Goal: Find specific page/section: Find specific page/section

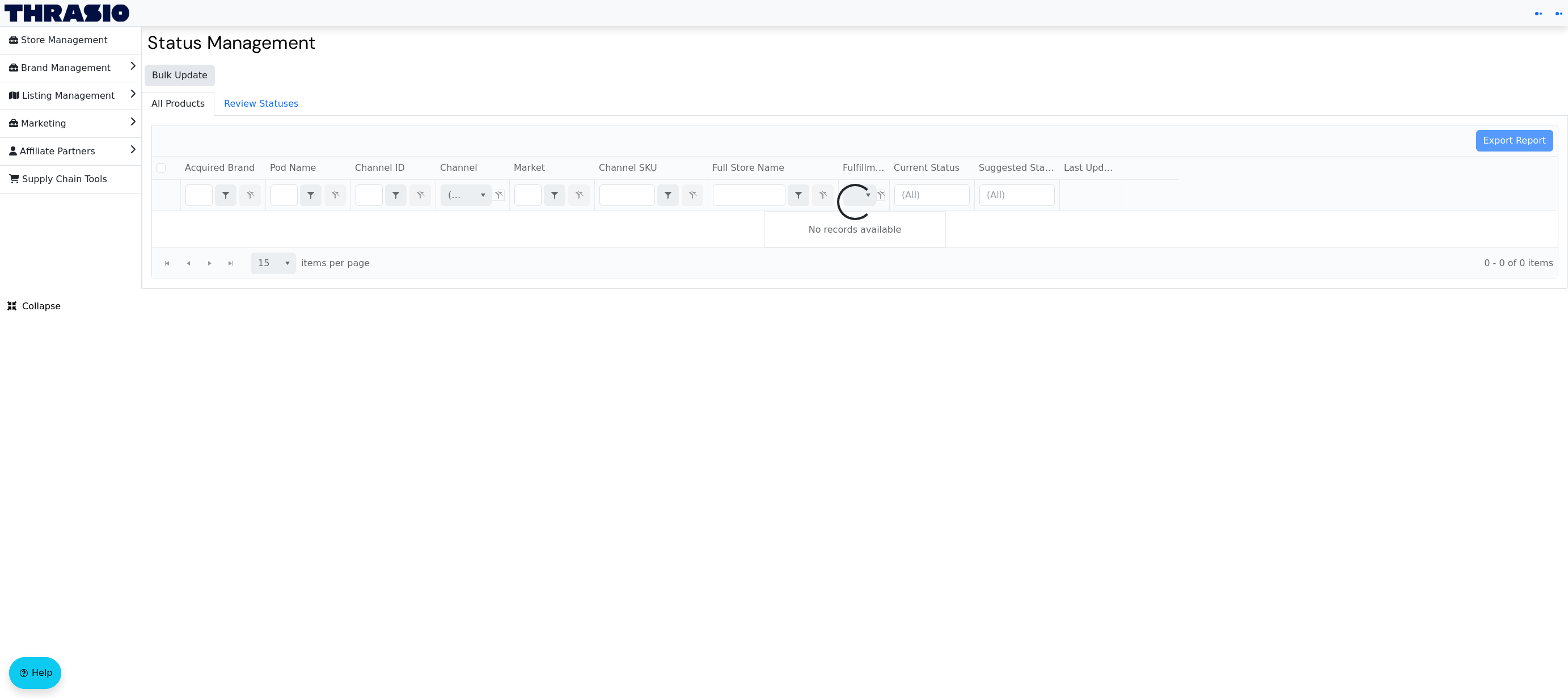
checkbox input "false"
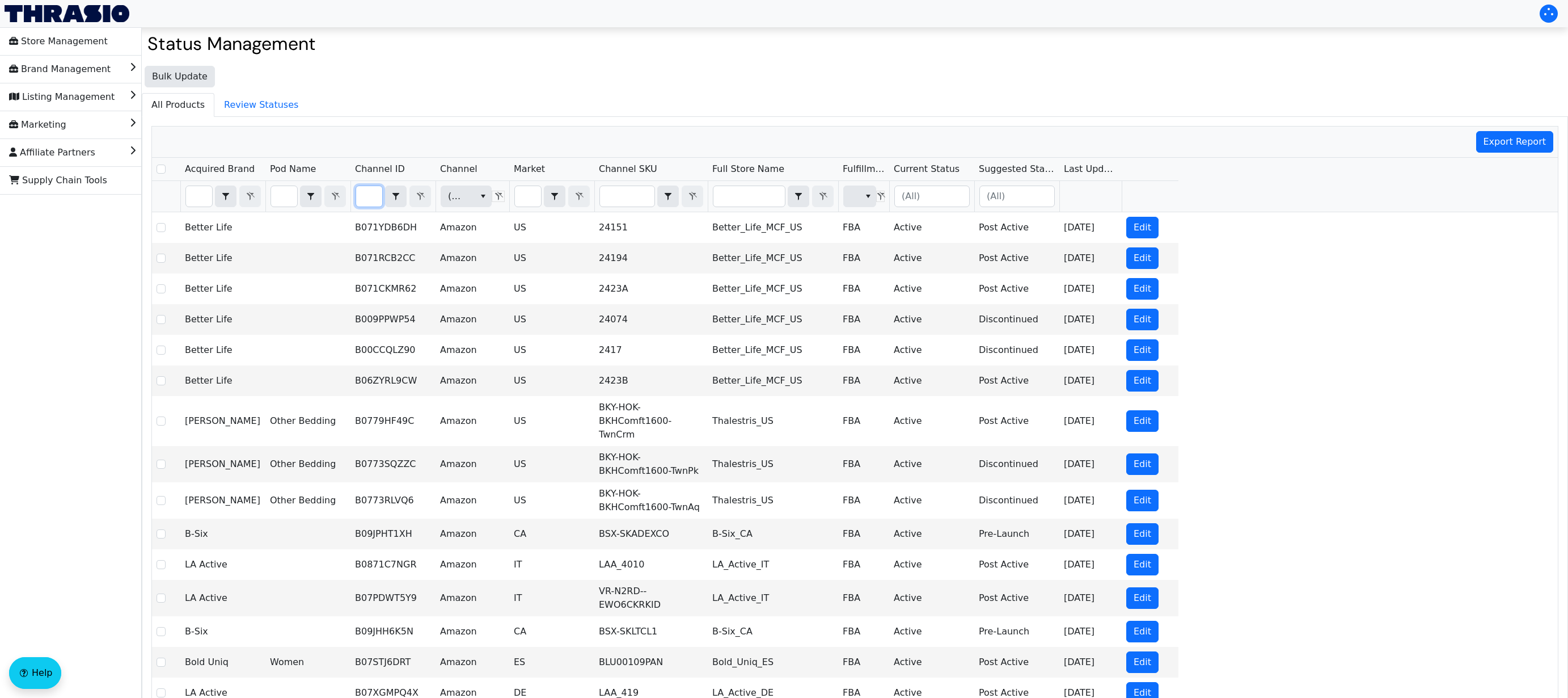
click at [368, 194] on input "Filter" at bounding box center [370, 196] width 26 height 20
type input "LUMpfullxl"
checkbox input "true"
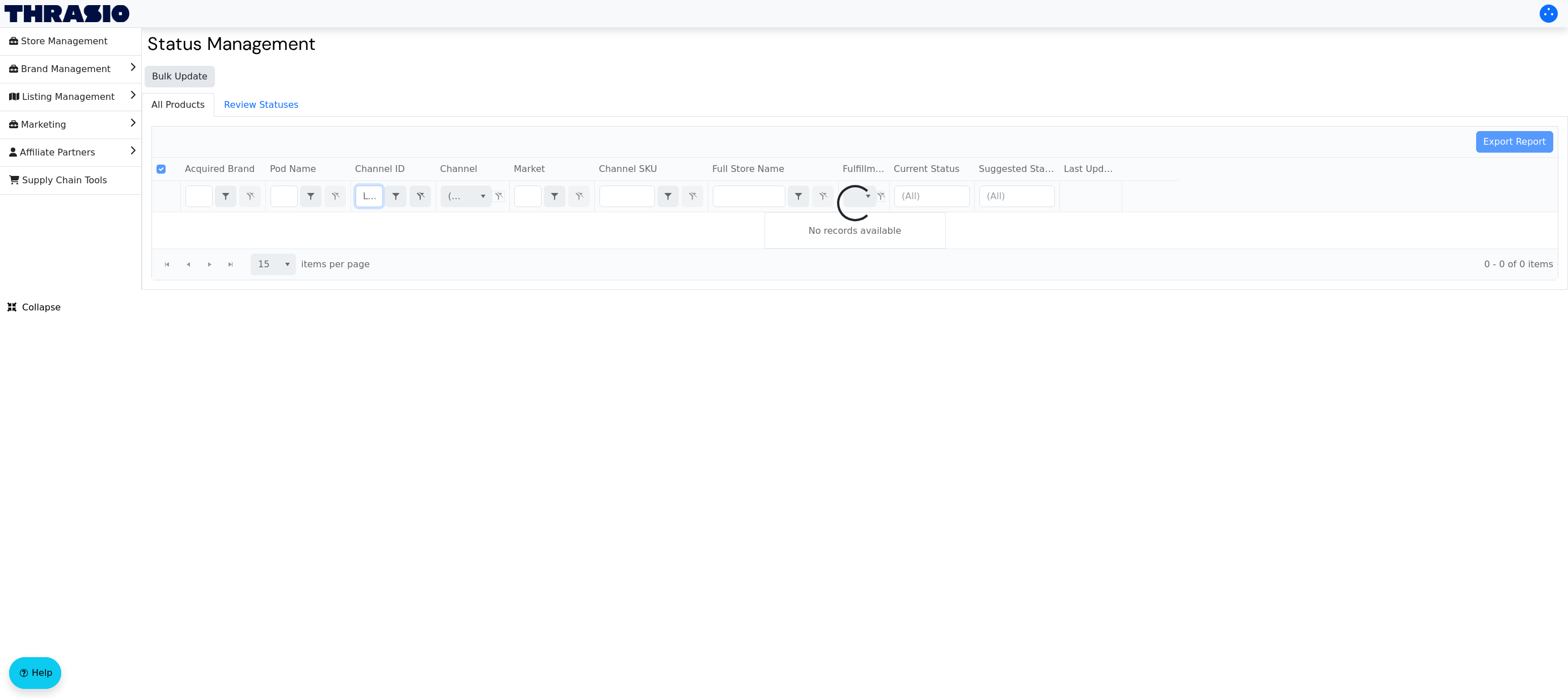
scroll to position [0, 30]
type input "LUMpfullxl"
click at [415, 200] on icon "Filter" at bounding box center [420, 196] width 14 height 9
checkbox input "false"
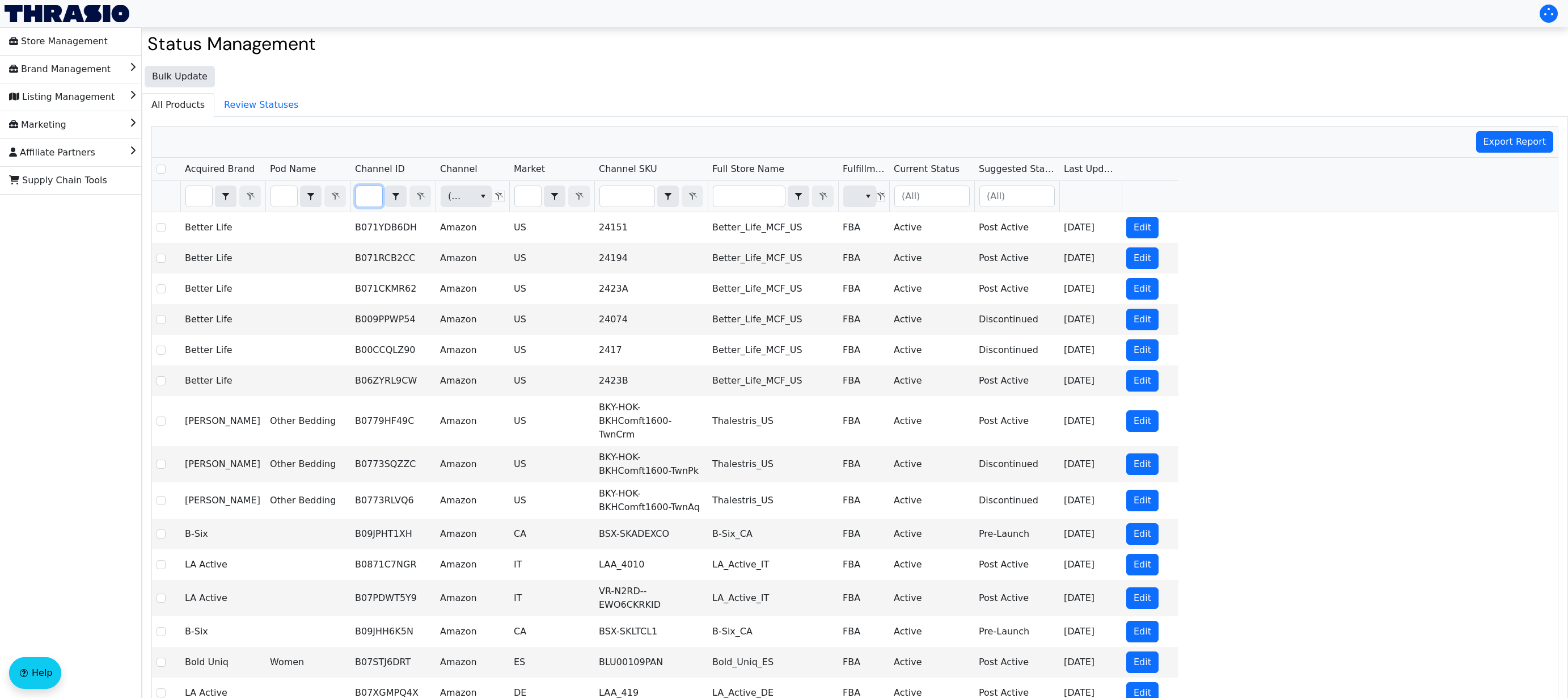
type input "B002AQHLE0"
checkbox input "true"
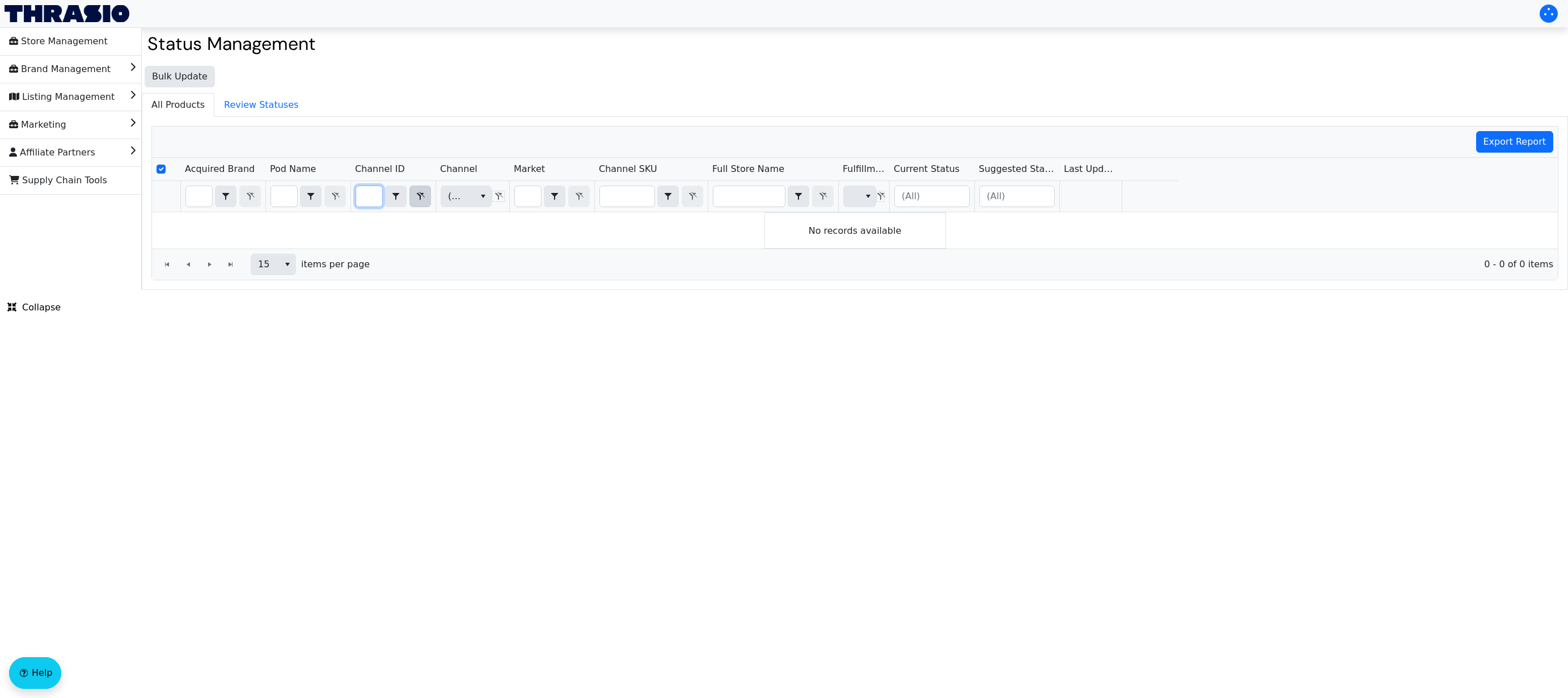
type input "B002AQHLE0"
click at [418, 198] on icon "Filter" at bounding box center [420, 196] width 14 height 9
checkbox input "false"
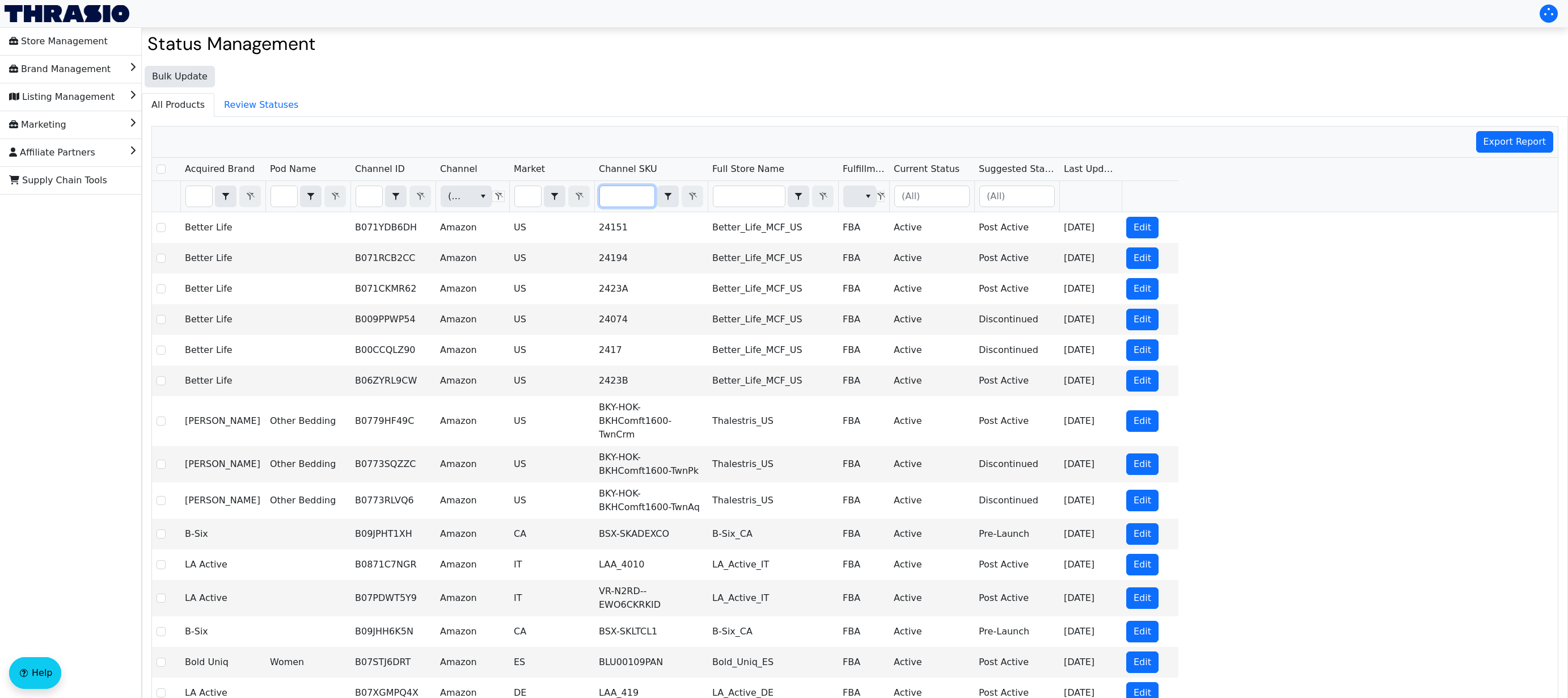
click at [608, 198] on input "Filter" at bounding box center [627, 196] width 54 height 20
type input "B002AQHLE0"
checkbox input "true"
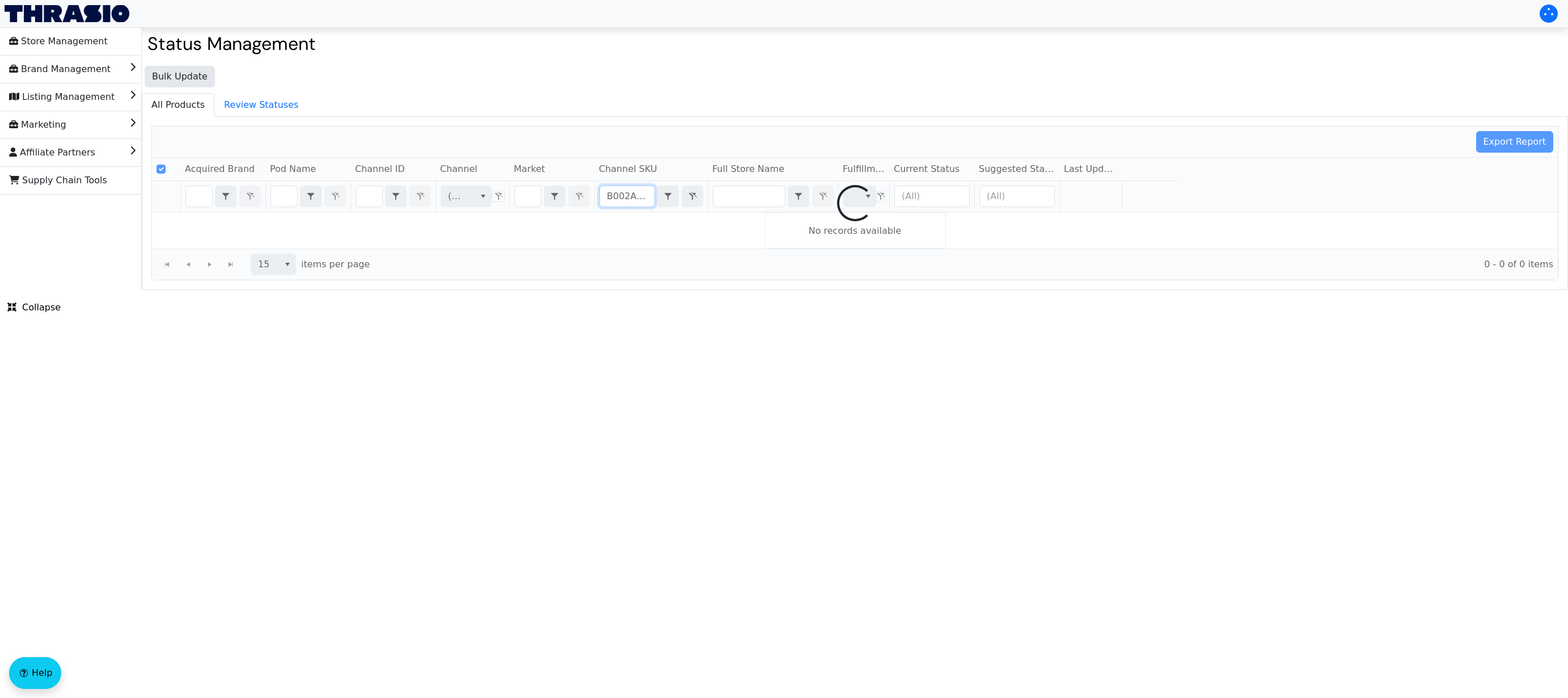
scroll to position [0, 15]
type input "B002AQHLE0"
click at [682, 197] on button "Filter" at bounding box center [692, 196] width 21 height 22
checkbox input "false"
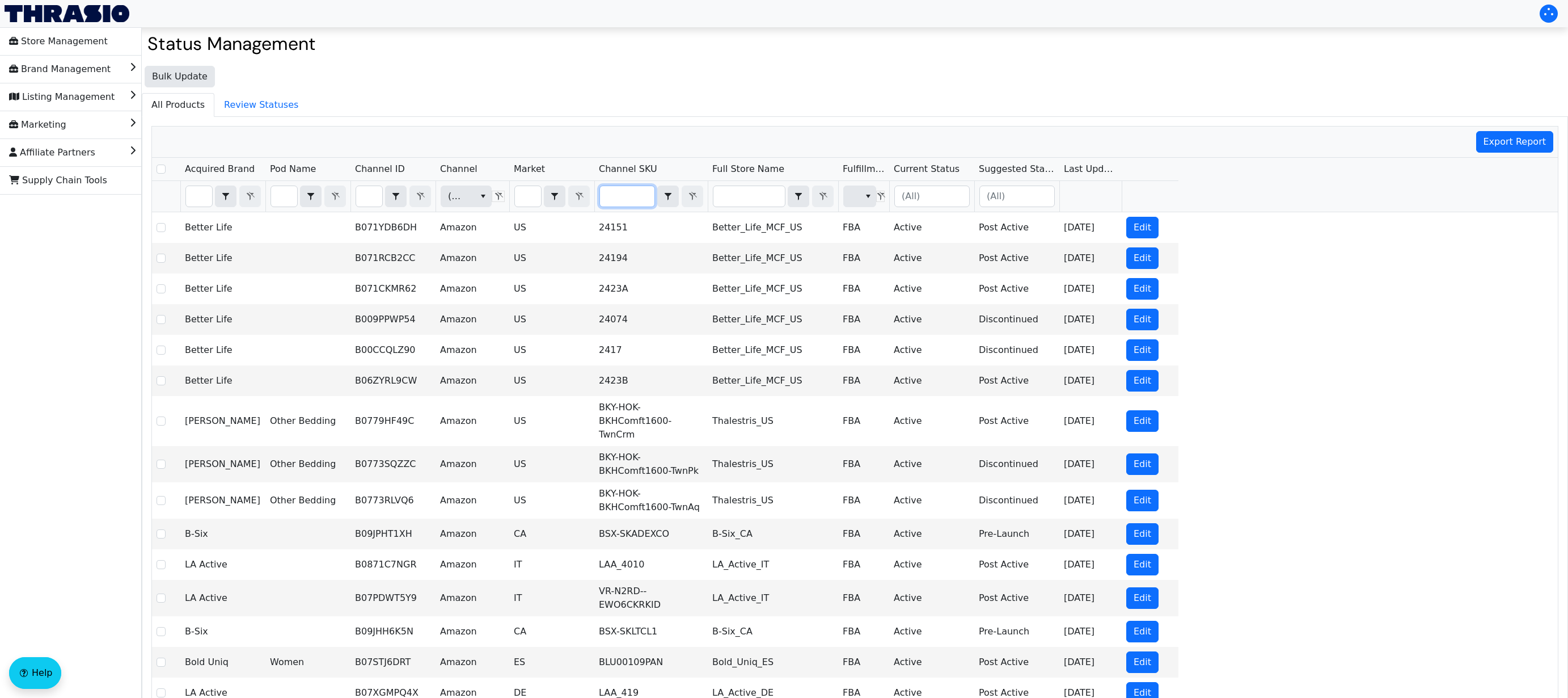
type input "LUMpfullxl"
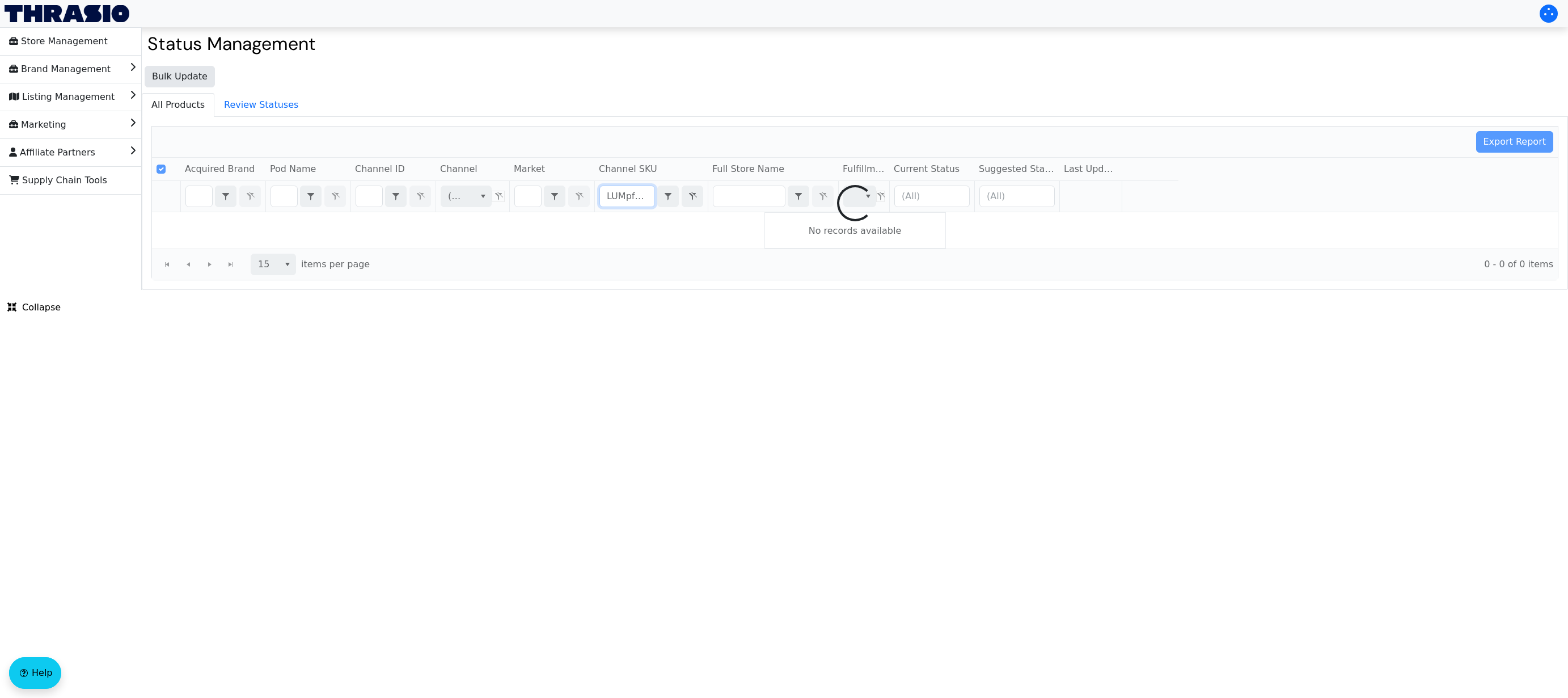
checkbox input "true"
type input "LUMpfullxl"
click at [687, 196] on icon "Filter" at bounding box center [693, 196] width 14 height 9
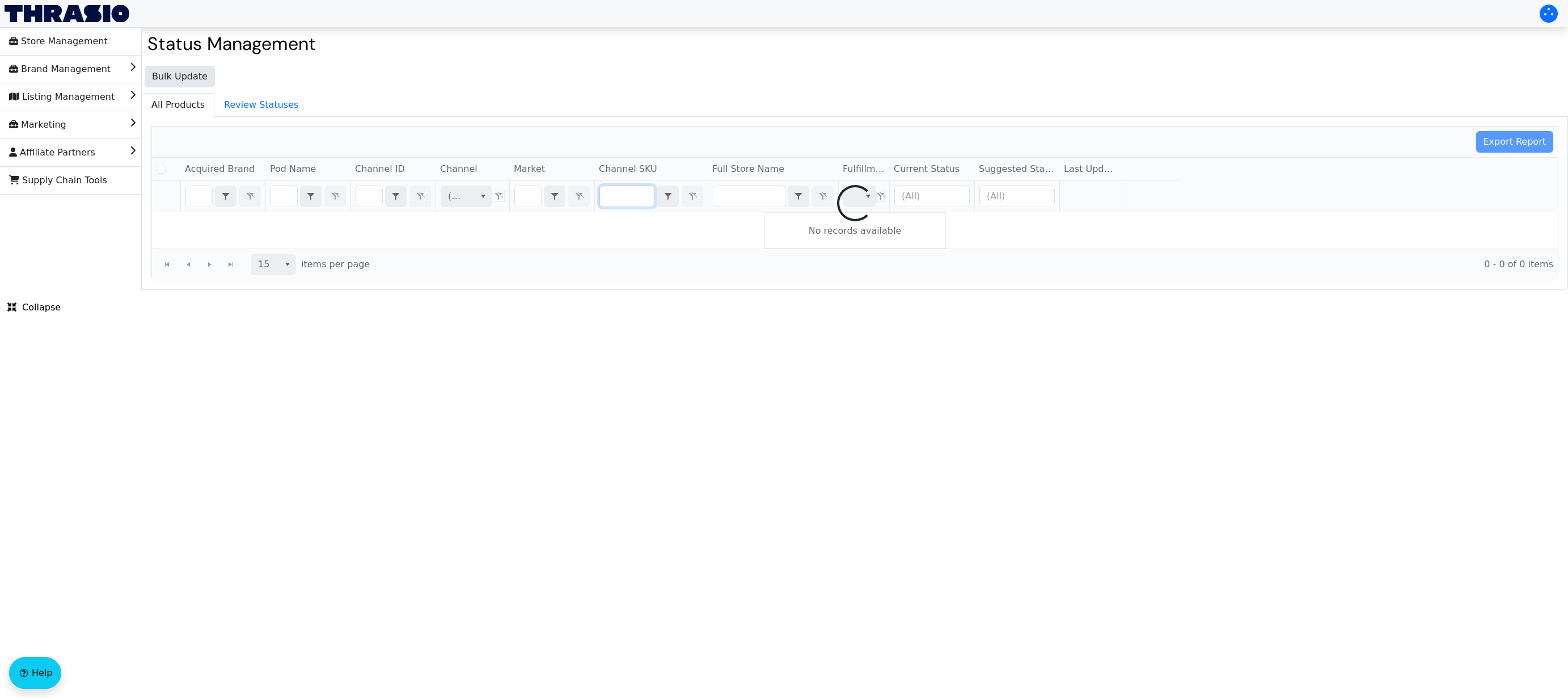
checkbox input "false"
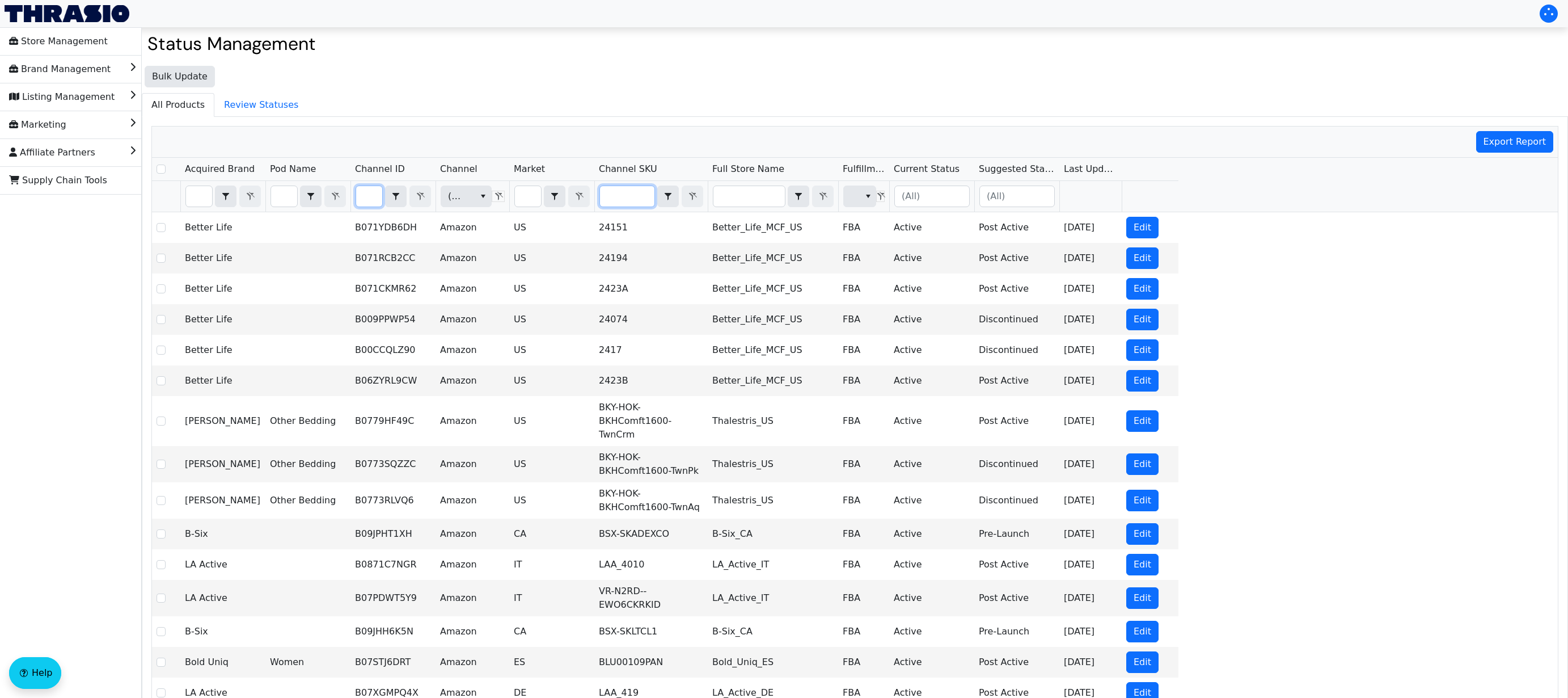
click at [370, 200] on input "Filter" at bounding box center [370, 196] width 26 height 20
type input "B002AQHLE0"
checkbox input "true"
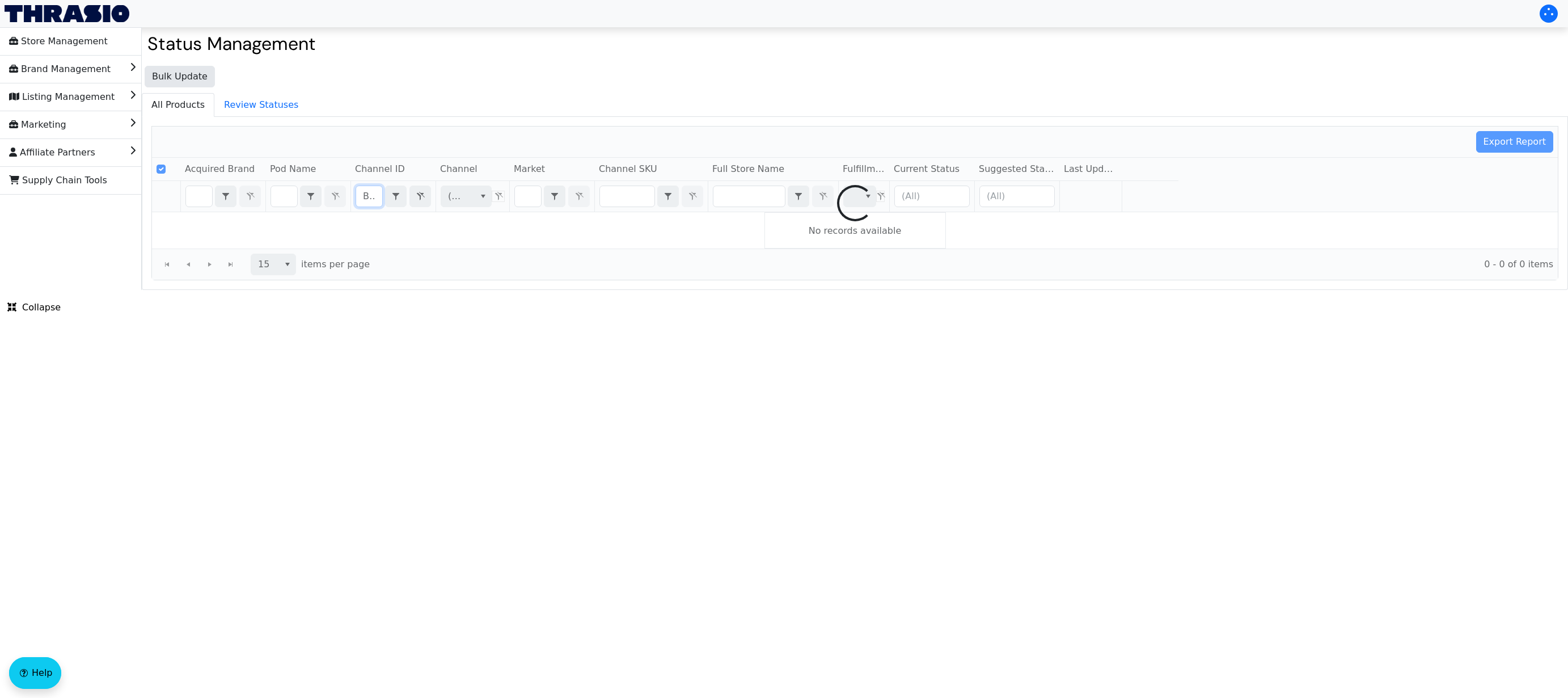
scroll to position [0, 44]
type input "B002AQHLE0"
click at [417, 192] on icon "Filter" at bounding box center [420, 196] width 14 height 9
checkbox input "false"
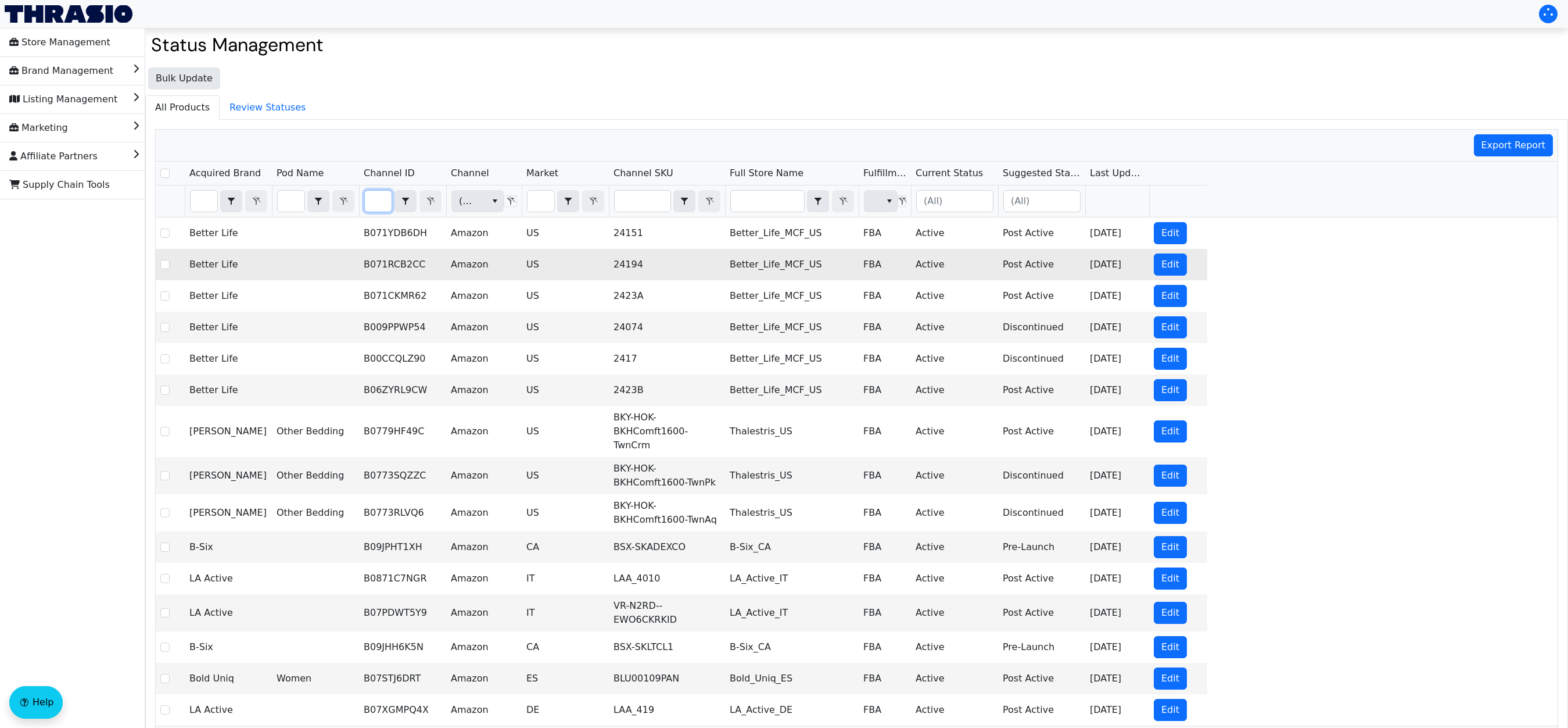
type input "B002AQHLE0"
checkbox input "true"
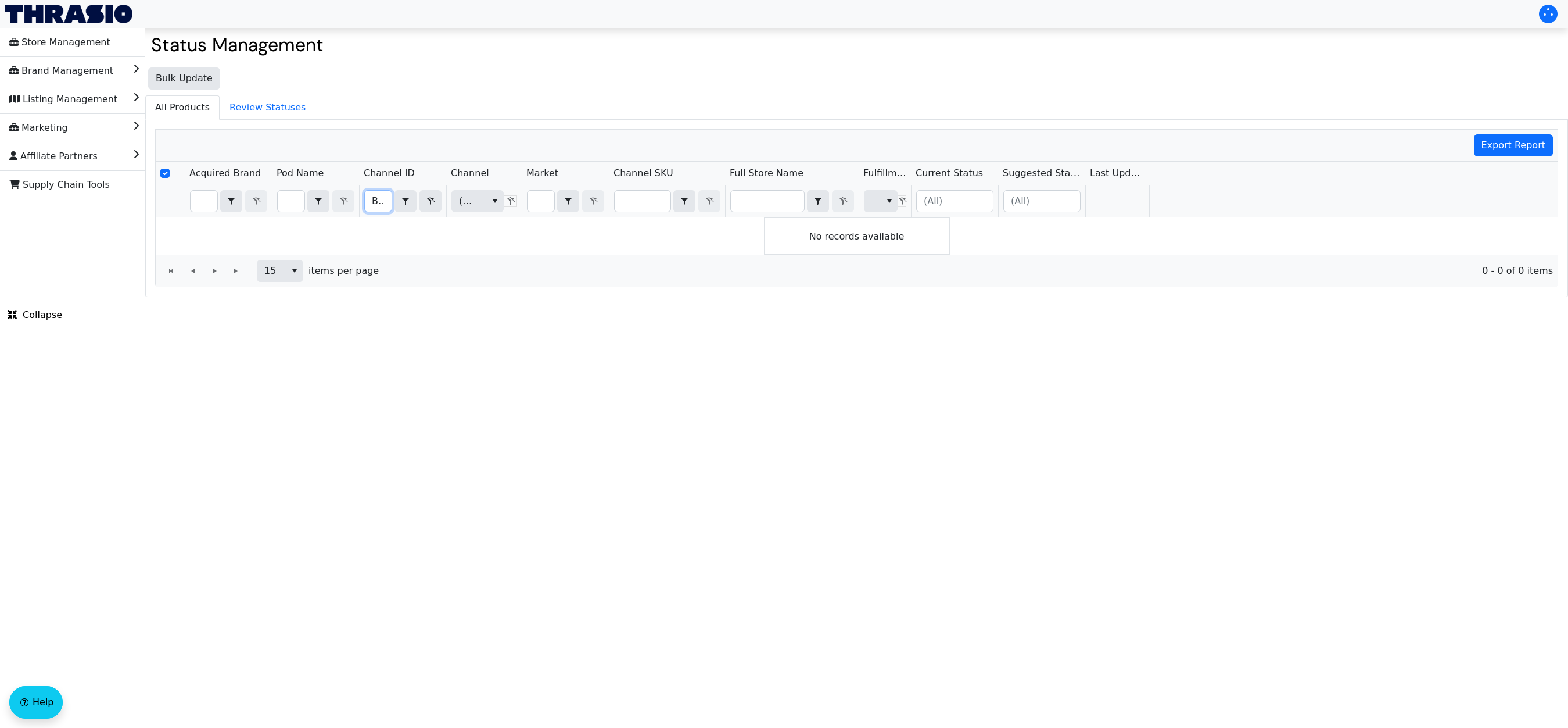
drag, startPoint x: 384, startPoint y: 200, endPoint x: 346, endPoint y: 205, distance: 38.3
click at [346, 205] on tr "B002AQHLE0 Contains (All) (All)" at bounding box center [681, 201] width 1051 height 32
click at [387, 113] on ul "All Products Review Statuses" at bounding box center [856, 107] width 1423 height 24
checkbox input "false"
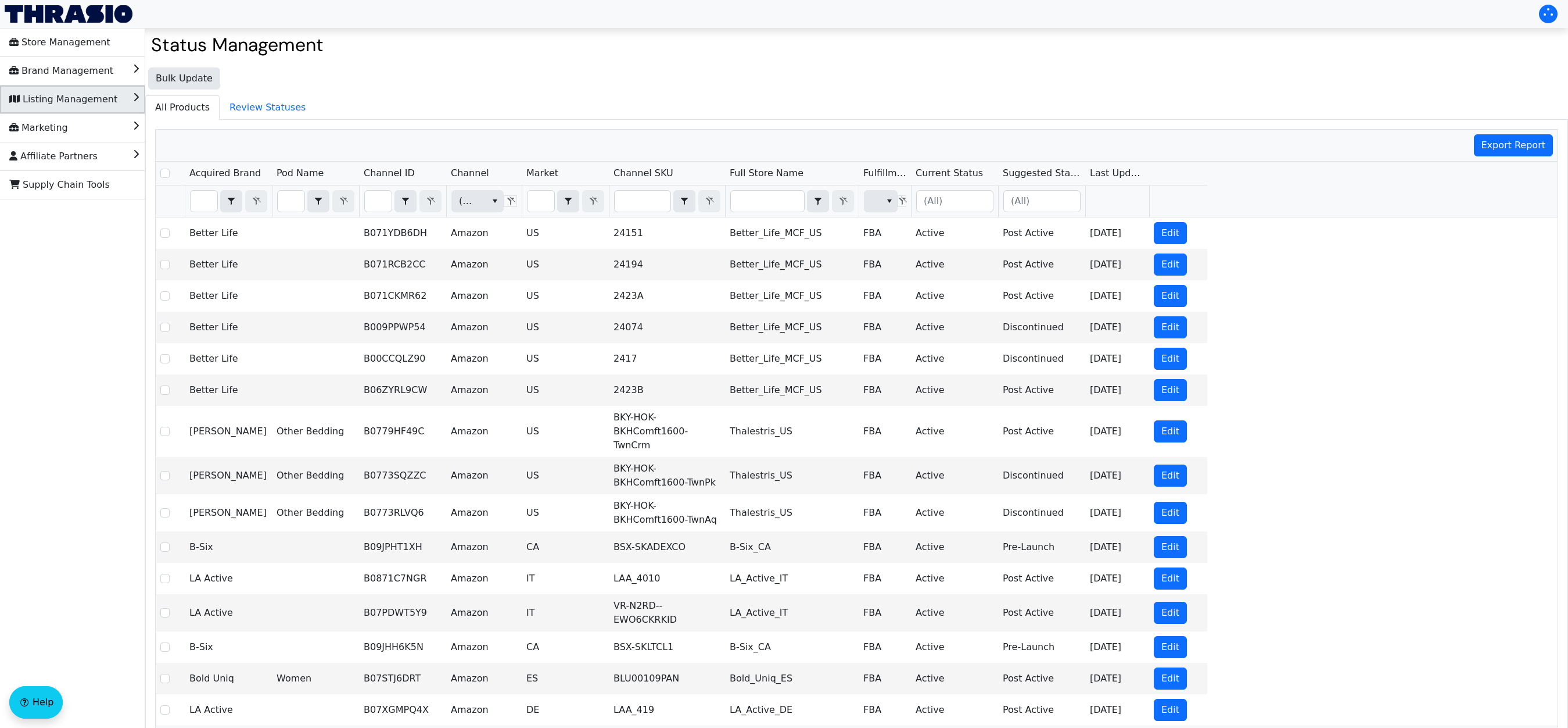
click at [126, 99] on li "Listing Management" at bounding box center [72, 99] width 145 height 28
click at [80, 126] on li "List" at bounding box center [72, 127] width 145 height 28
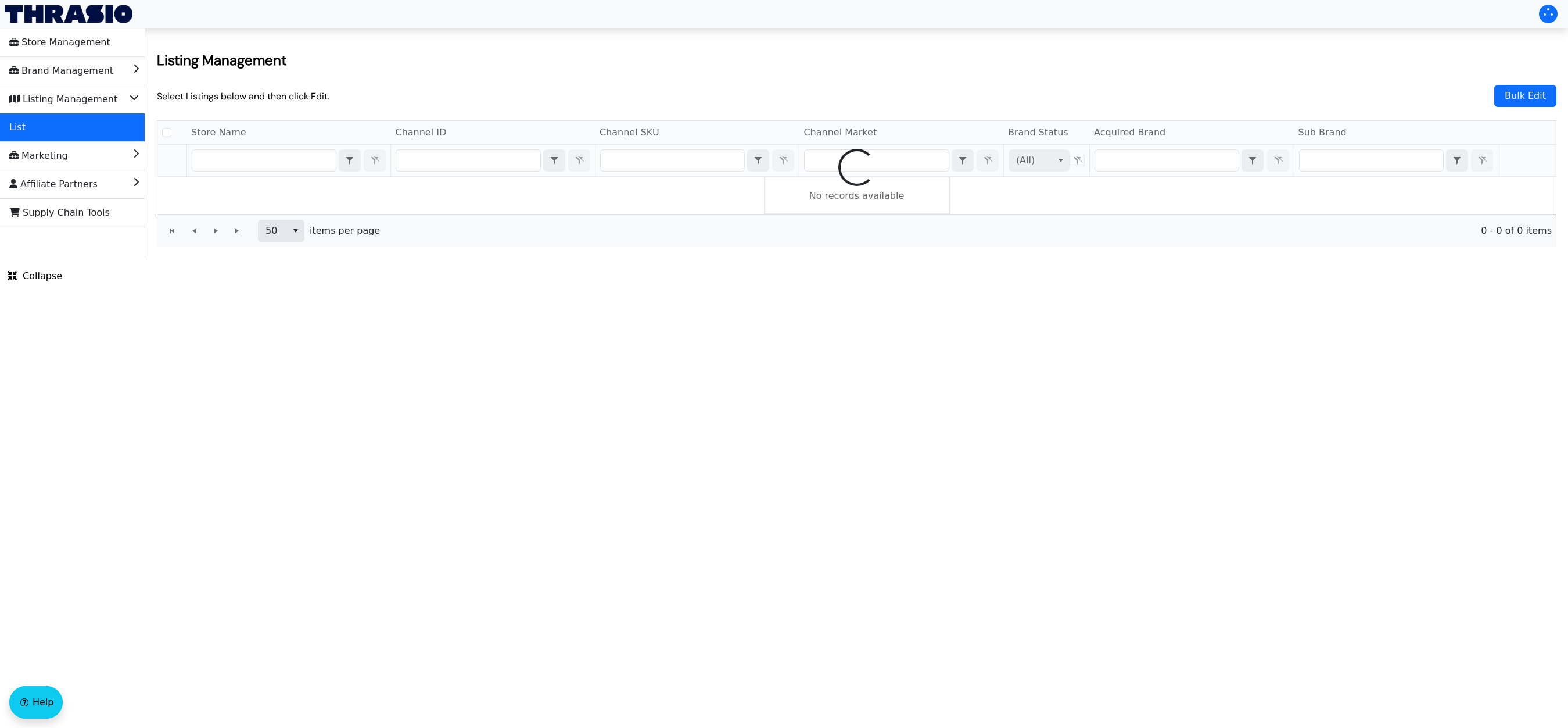
checkbox input "false"
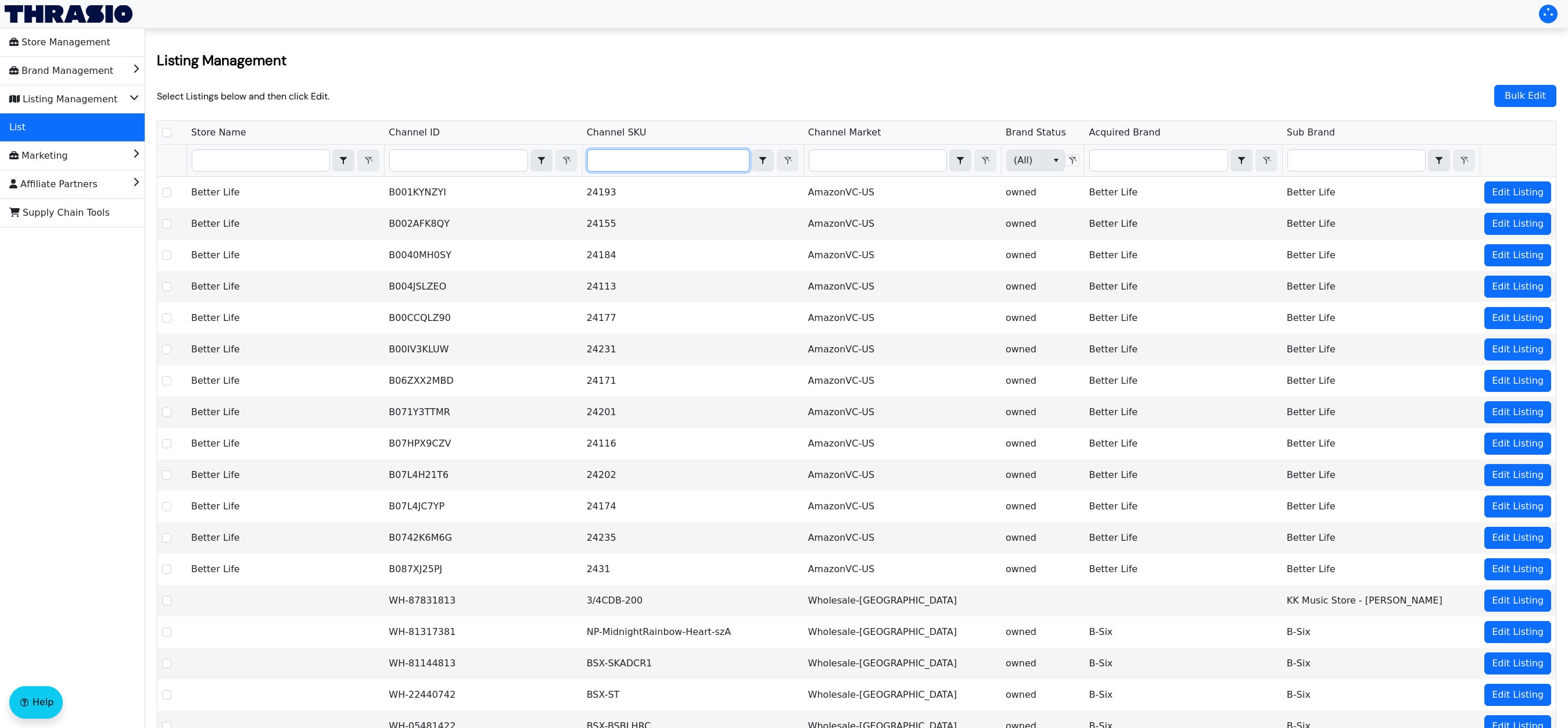
click at [625, 165] on input "Filter" at bounding box center [669, 160] width 161 height 21
type input "B002AQHLE0"
checkbox input "true"
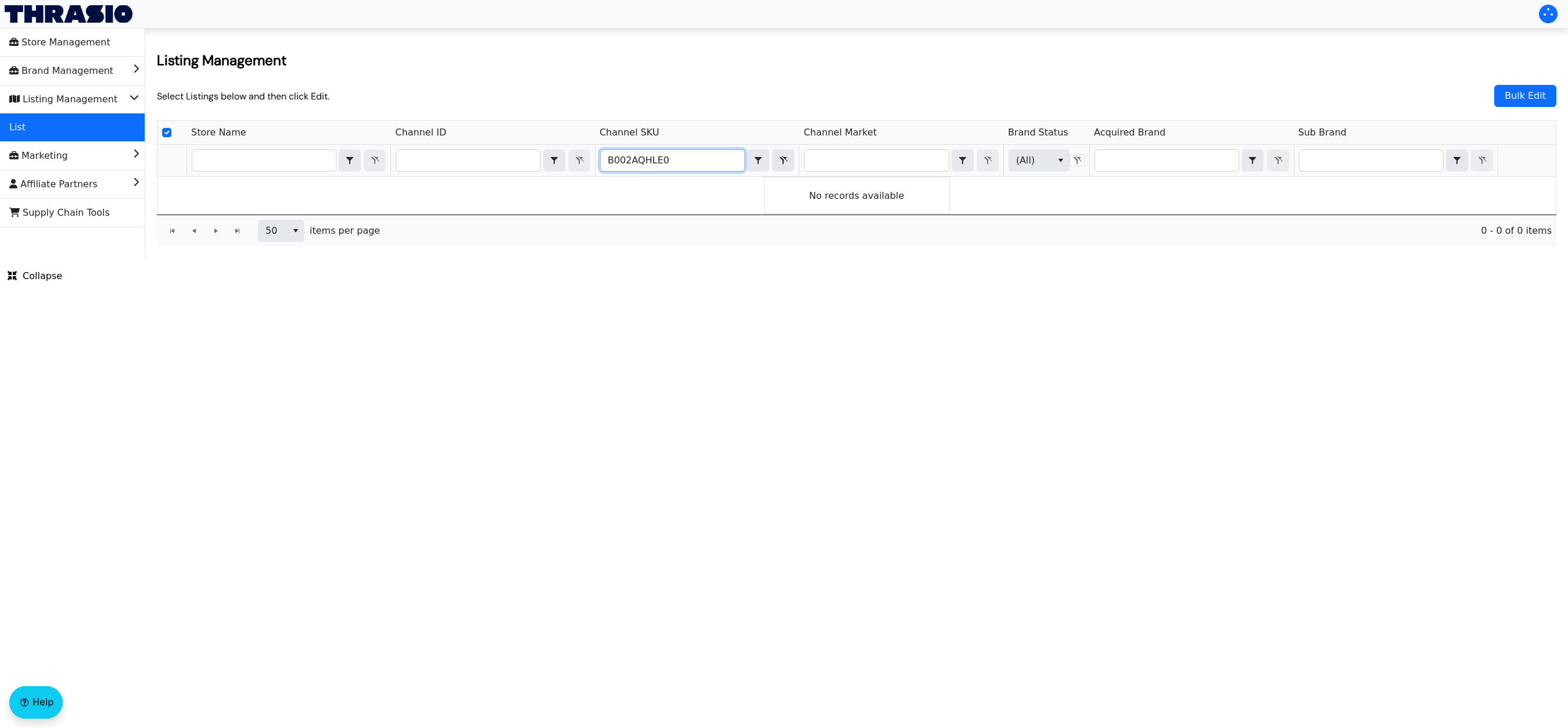
click at [686, 166] on input "B002AQHLE0" at bounding box center [673, 160] width 144 height 21
click at [605, 159] on input "B002AQHLE0" at bounding box center [673, 160] width 144 height 21
click at [683, 158] on input "B002AQHLE0" at bounding box center [673, 160] width 144 height 21
drag, startPoint x: 683, startPoint y: 167, endPoint x: 575, endPoint y: 162, distance: 108.1
click at [575, 162] on div "Store Name Channel ID Channel SKU Channel Market Brand Status Acquired Brand Su…" at bounding box center [857, 167] width 1400 height 94
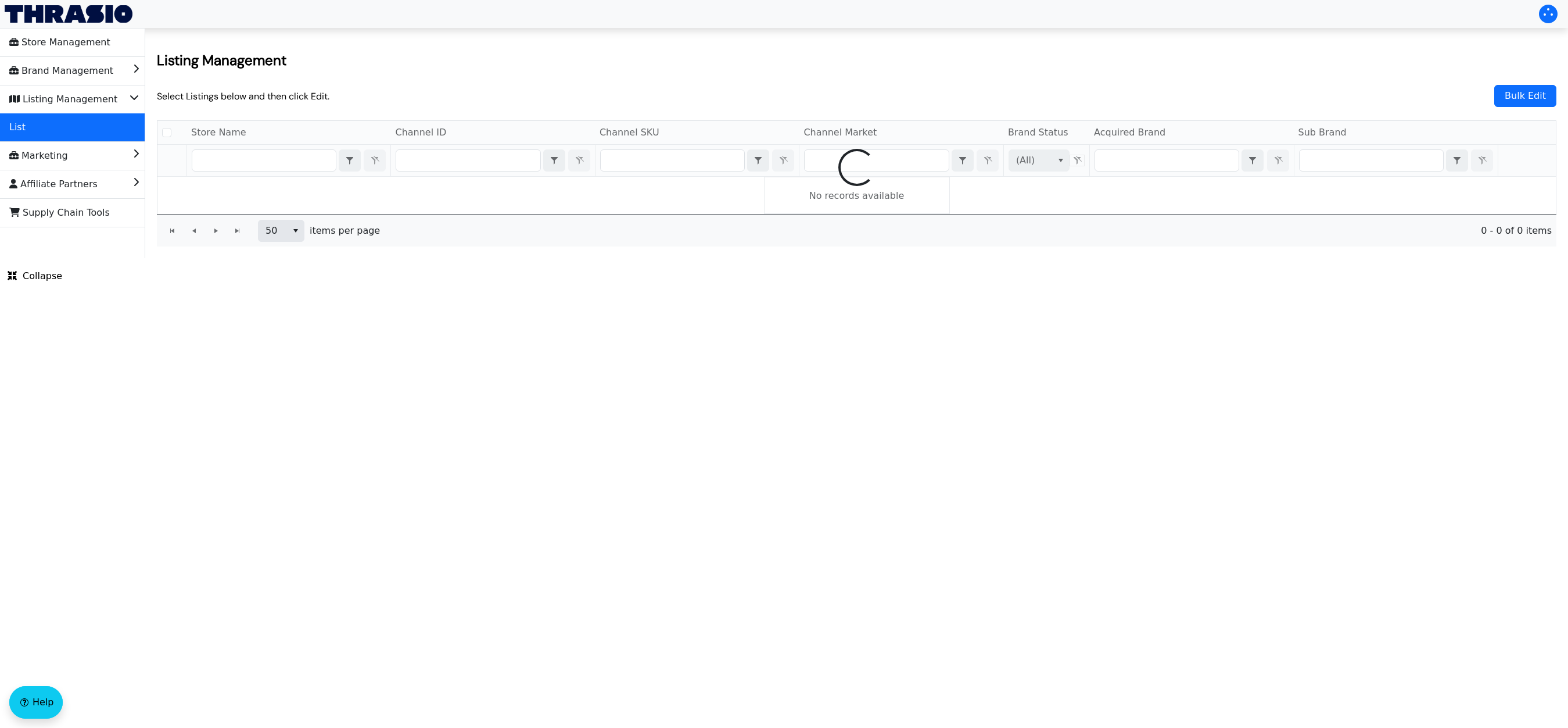
checkbox input "false"
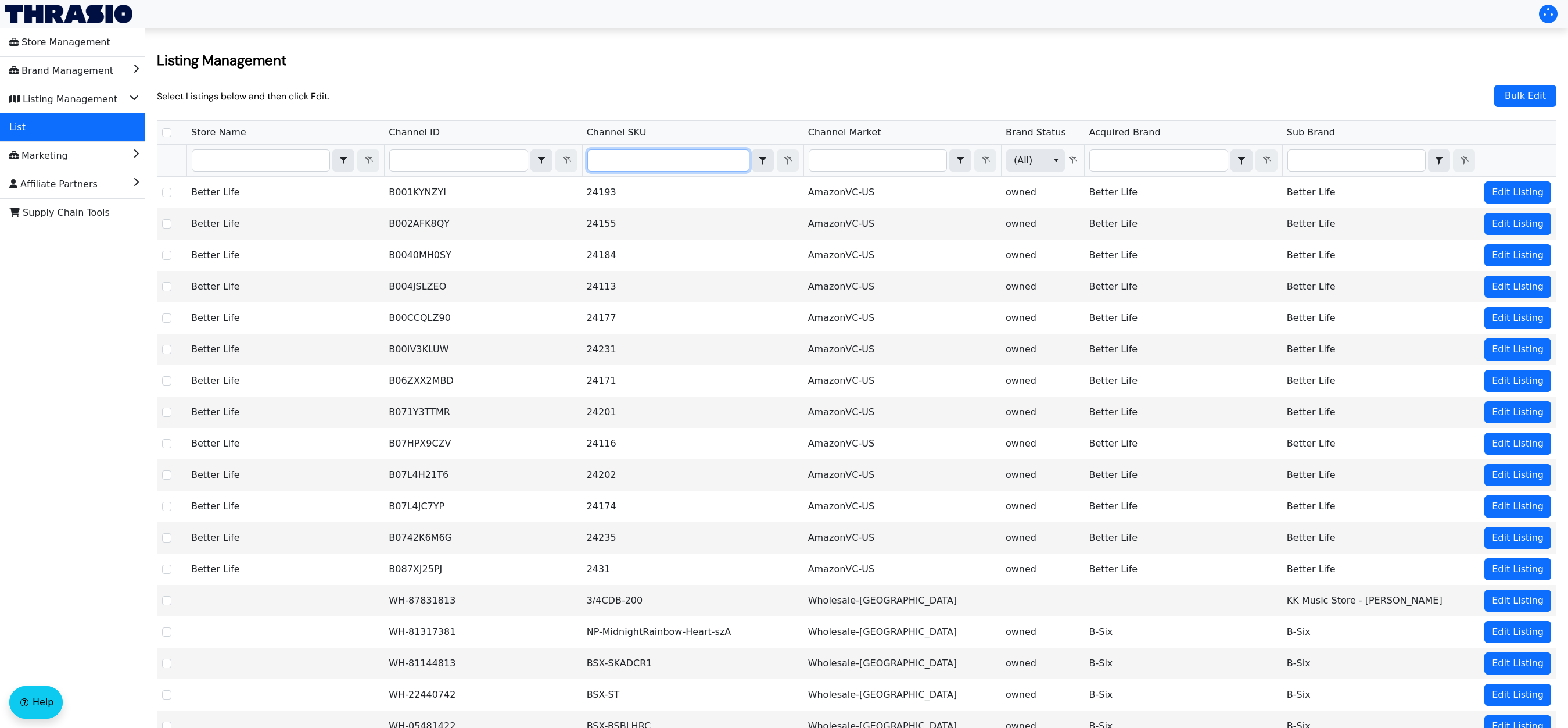
type input "LUMpfullxl"
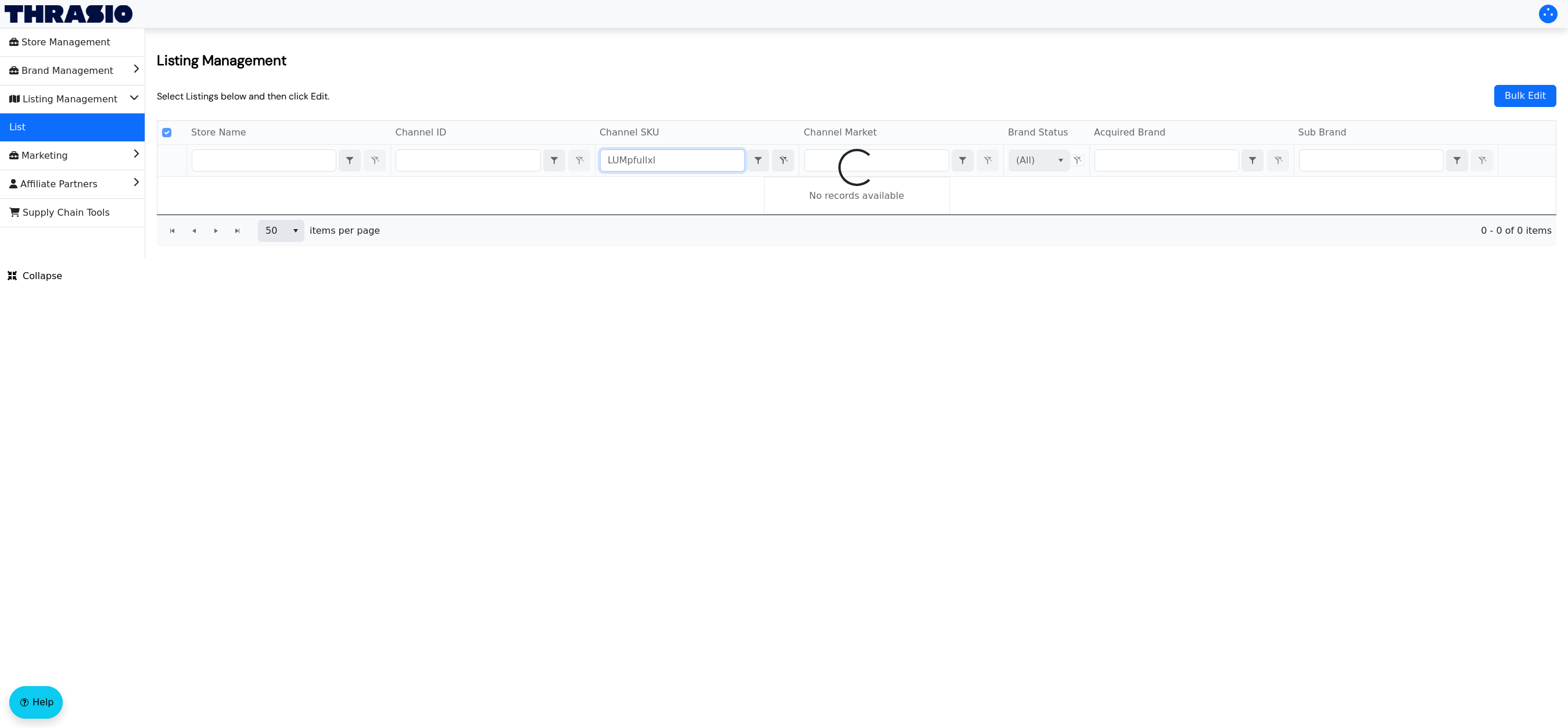
checkbox input "false"
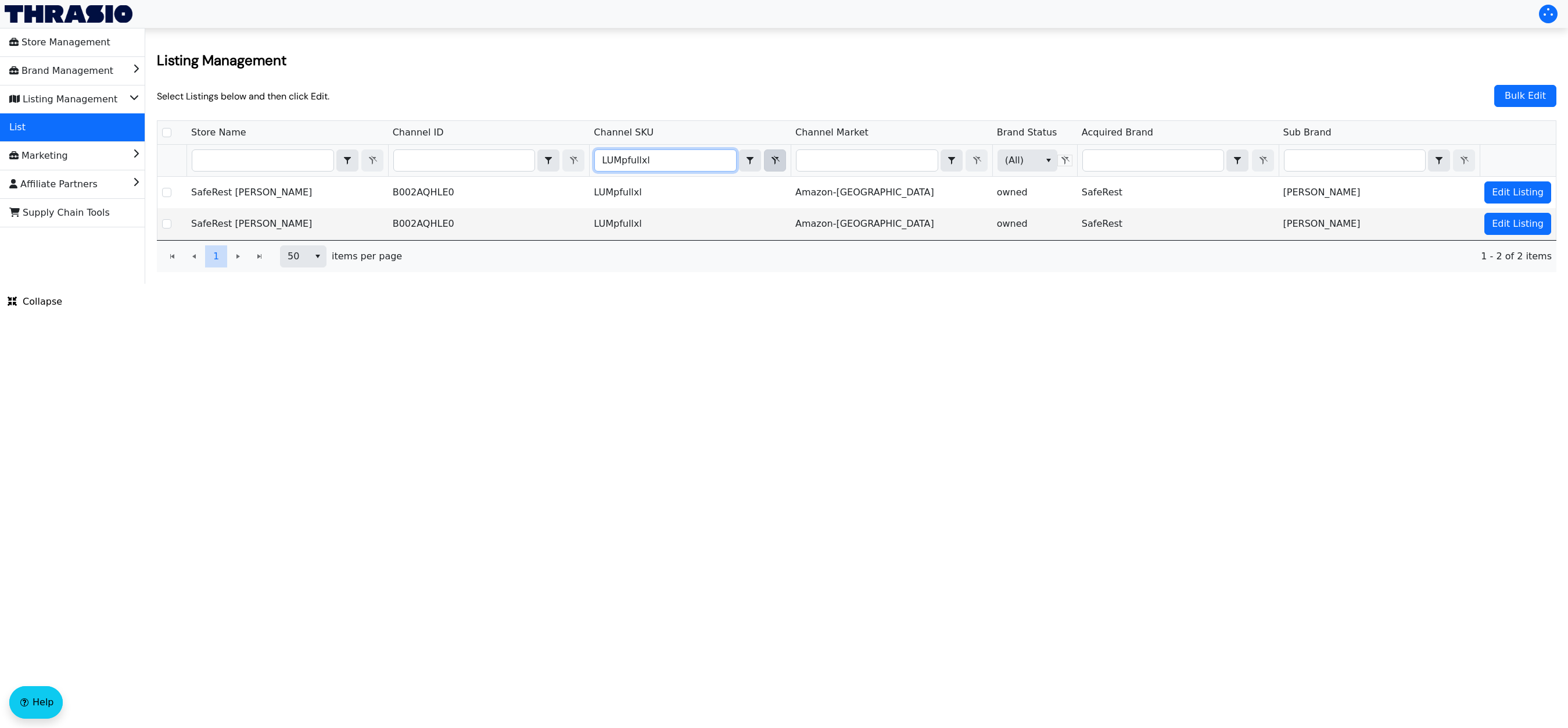
type input "LUMpfullxl"
click at [772, 161] on icon "Filter" at bounding box center [775, 160] width 14 height 9
checkbox input "true"
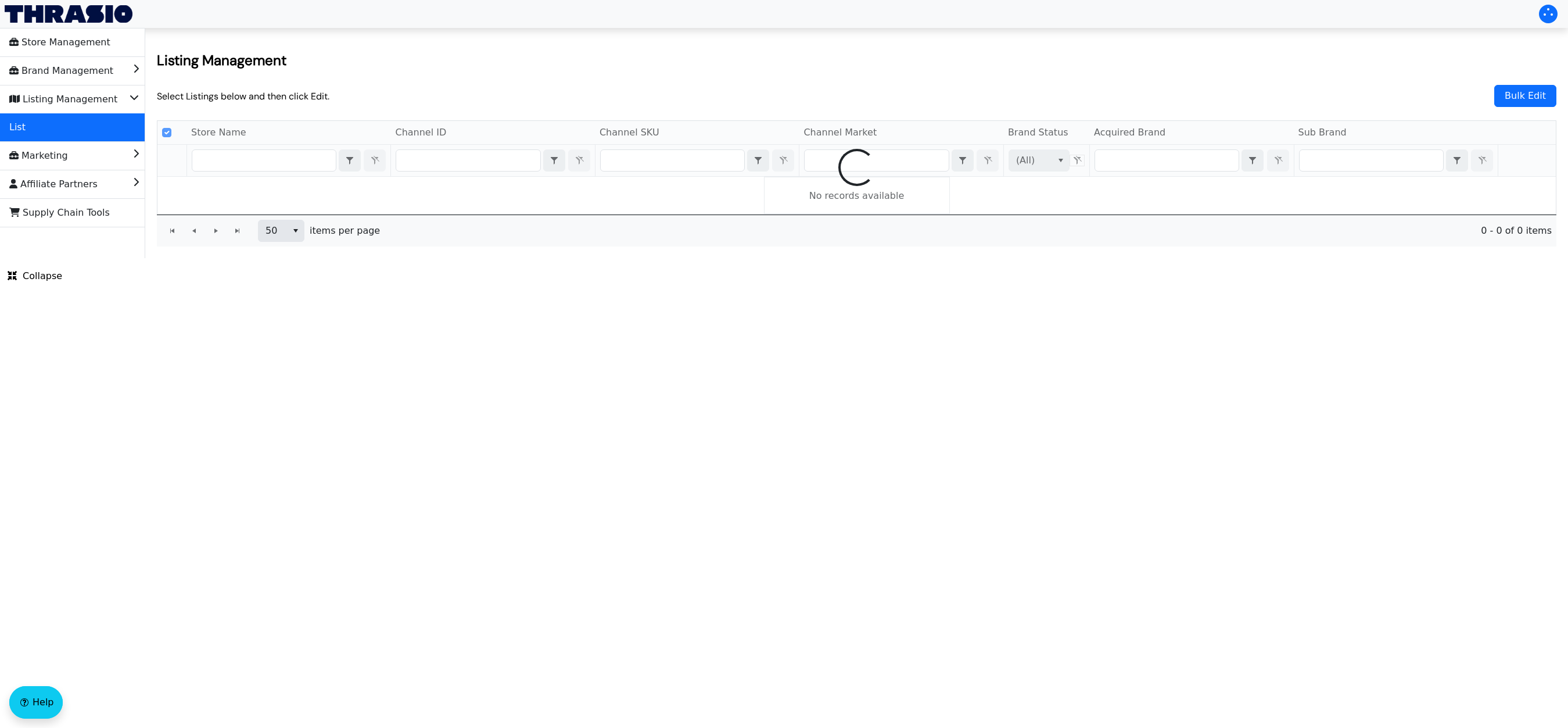
checkbox input "false"
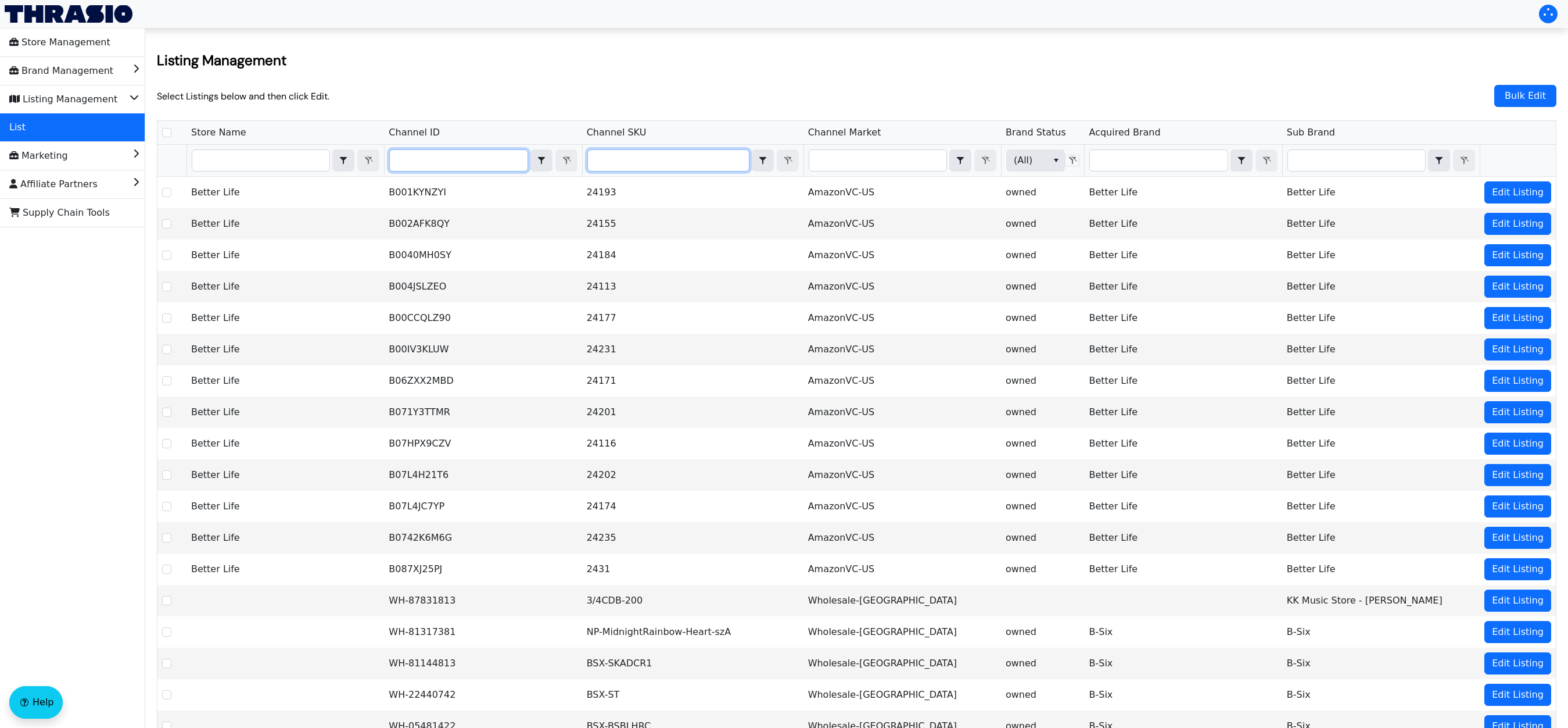
click at [416, 154] on input "Filter" at bounding box center [458, 160] width 137 height 21
type input "B01HRCU3SW"
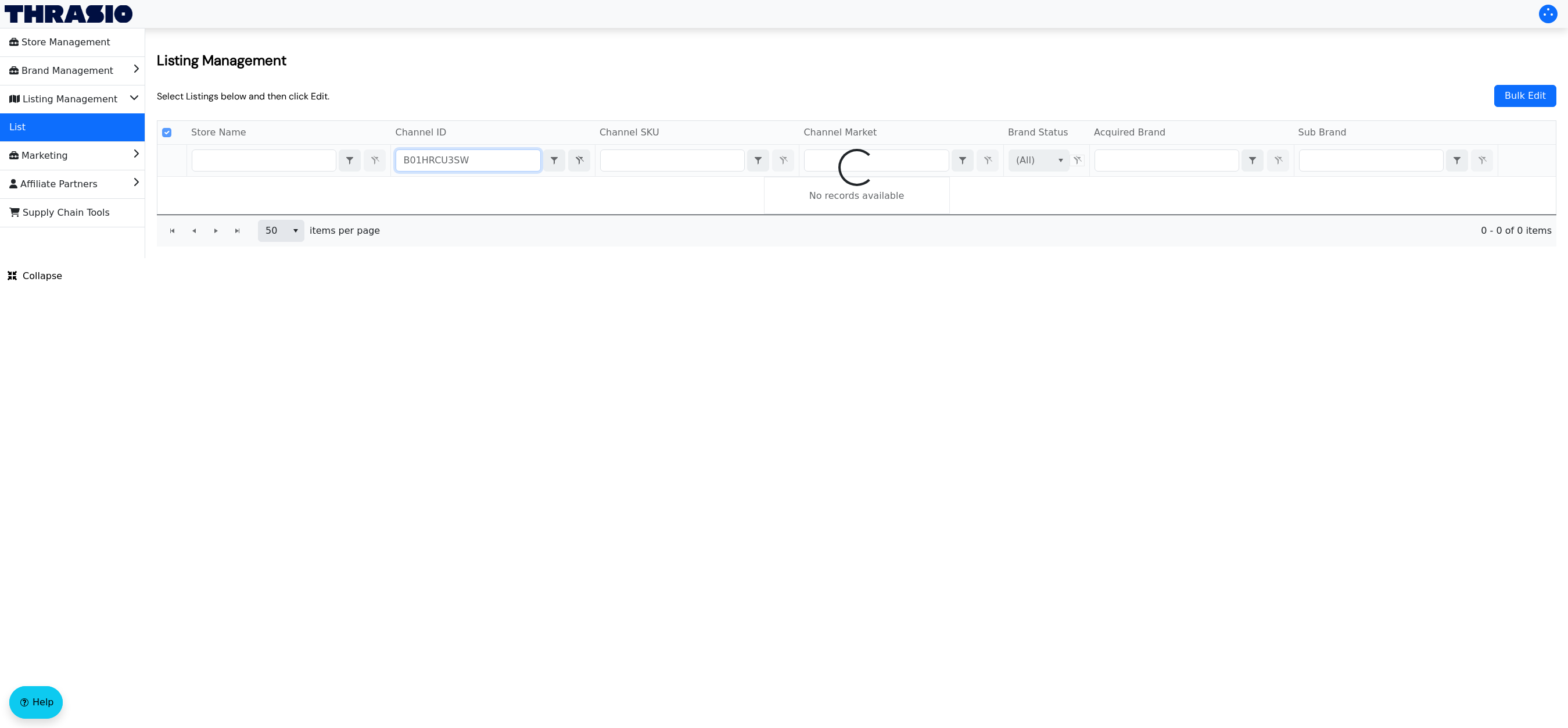
checkbox input "false"
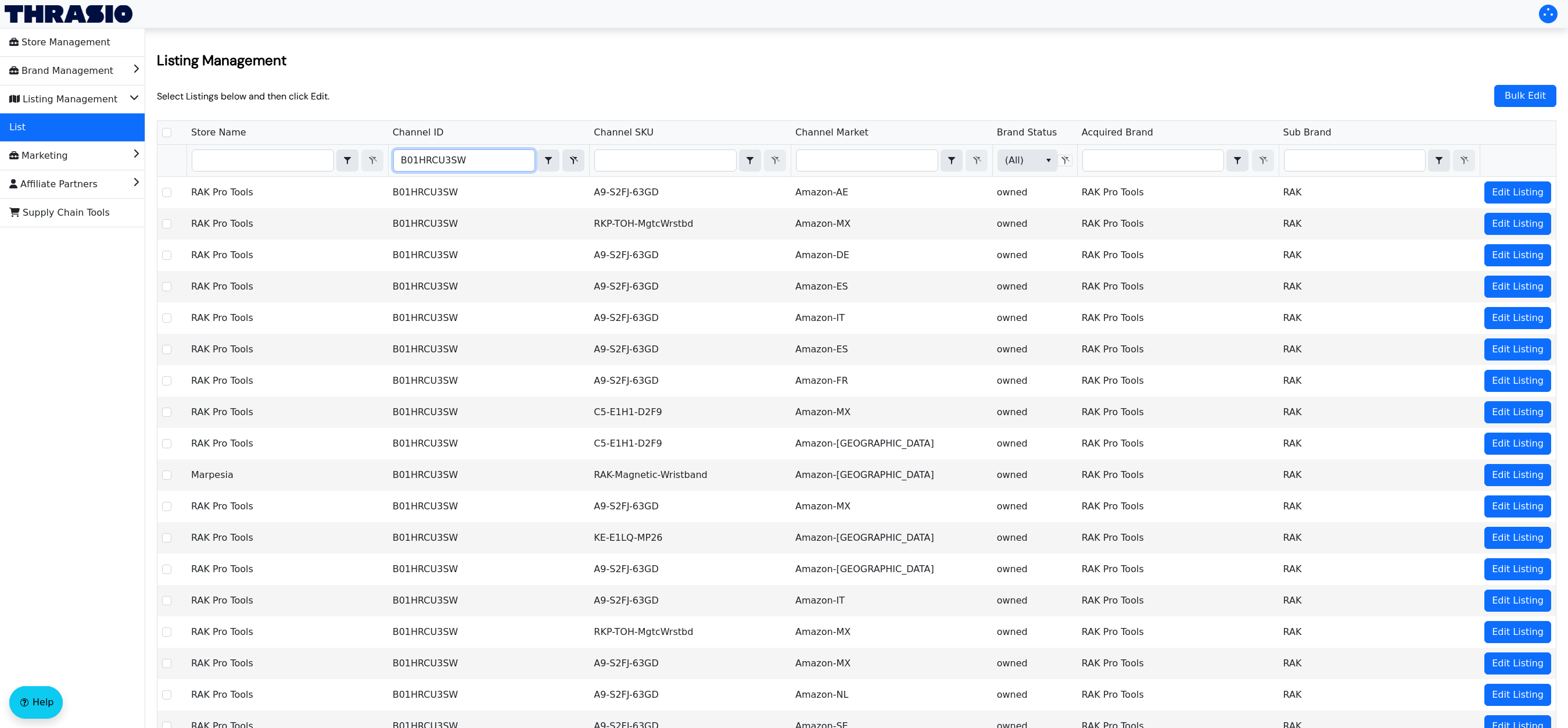
type input "B01HRCU3SW"
click at [572, 167] on button "Filter" at bounding box center [573, 160] width 22 height 22
checkbox input "true"
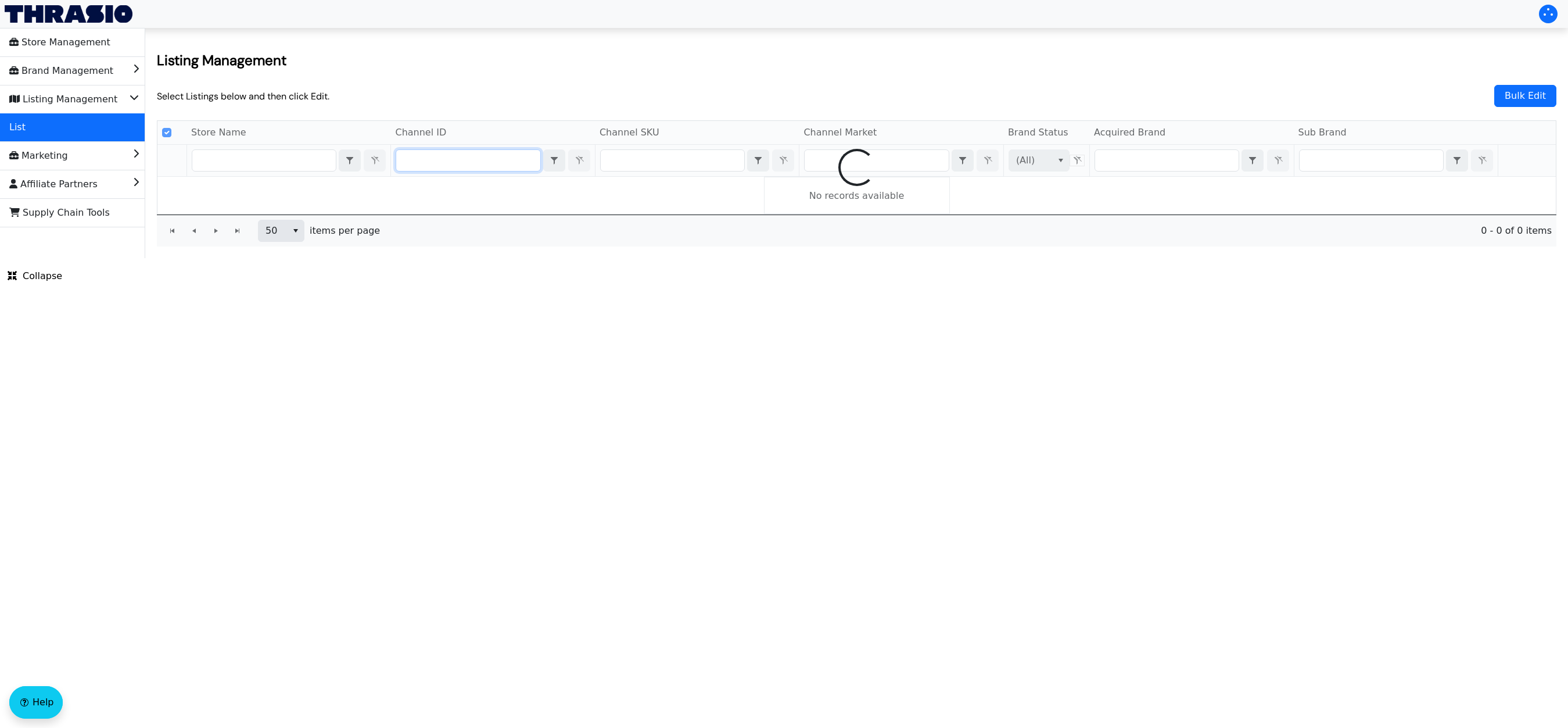
click at [634, 164] on div at bounding box center [857, 167] width 1398 height 93
click at [647, 159] on div at bounding box center [857, 167] width 1398 height 93
checkbox input "false"
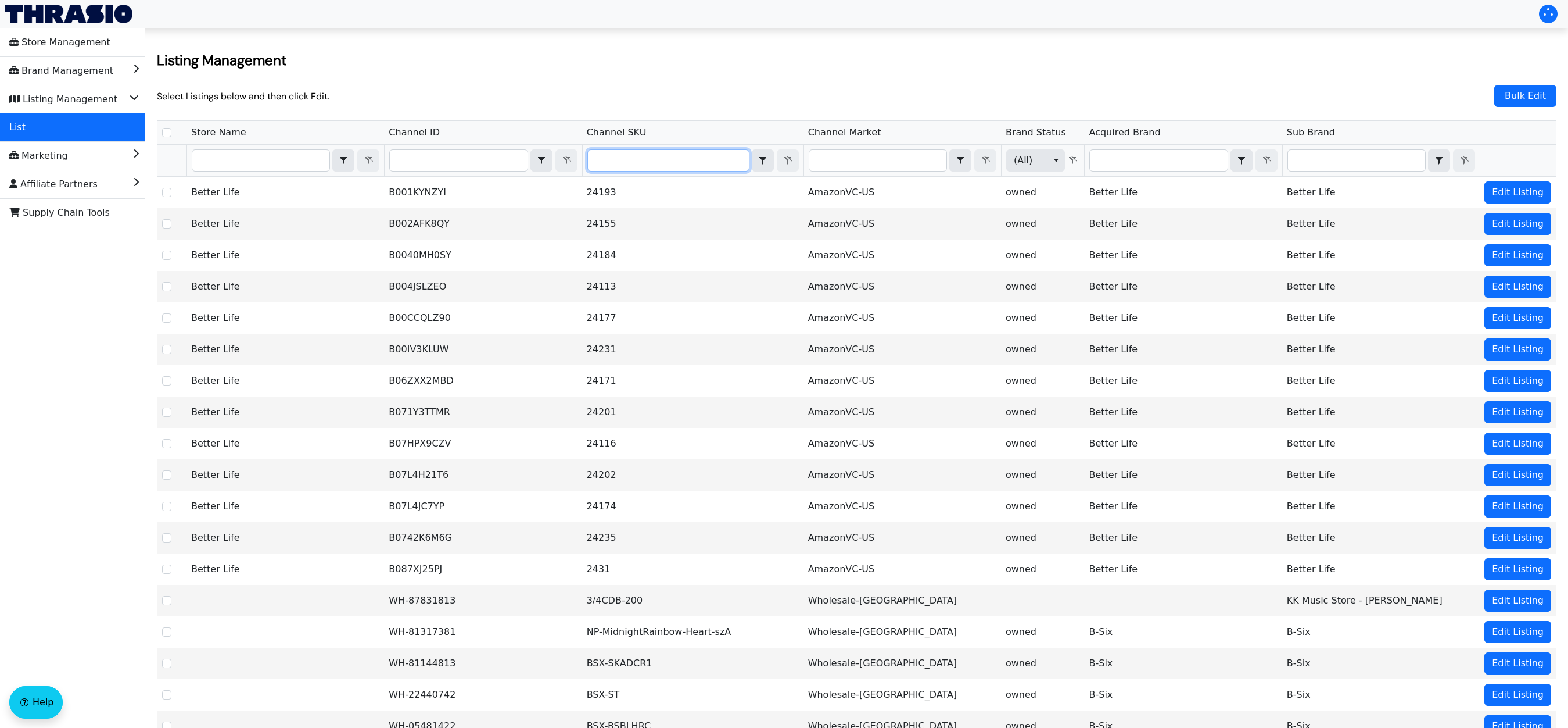
click at [651, 158] on input "Filter" at bounding box center [669, 160] width 161 height 21
type input "X00155BHY3"
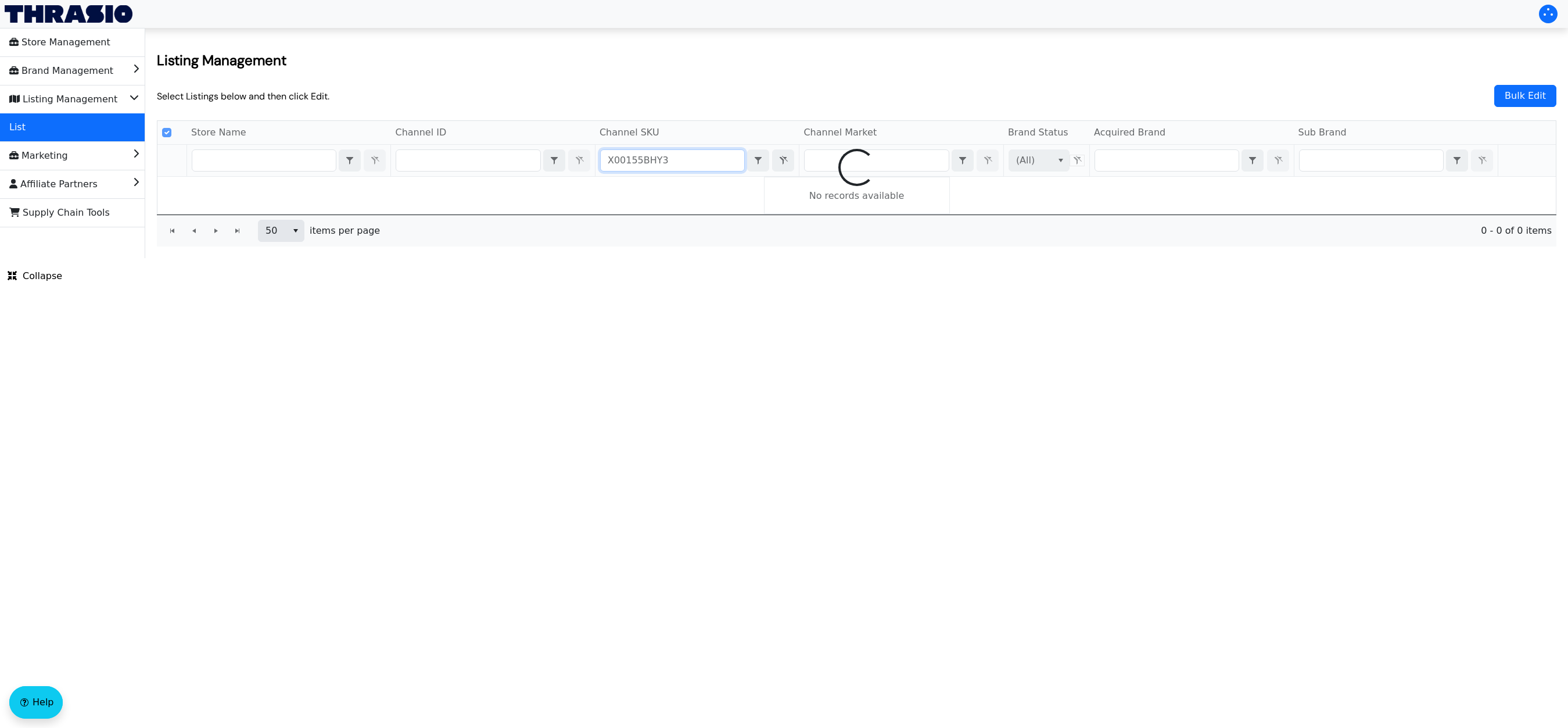
checkbox input "true"
type input "X00155BHY3"
click at [779, 166] on span "Filter" at bounding box center [783, 161] width 14 height 14
checkbox input "false"
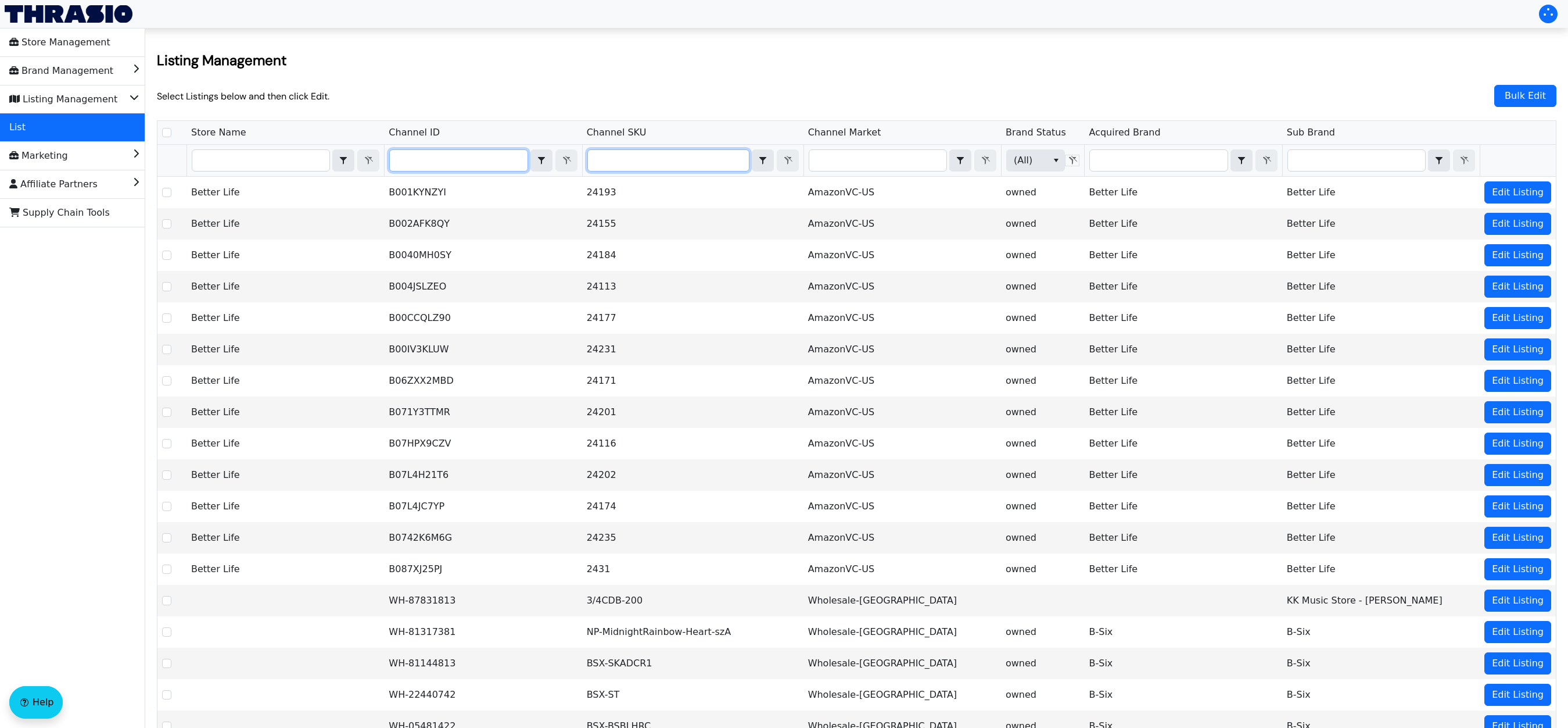
click at [460, 156] on input "Filter" at bounding box center [458, 160] width 137 height 21
type input "B01HRCU3SW"
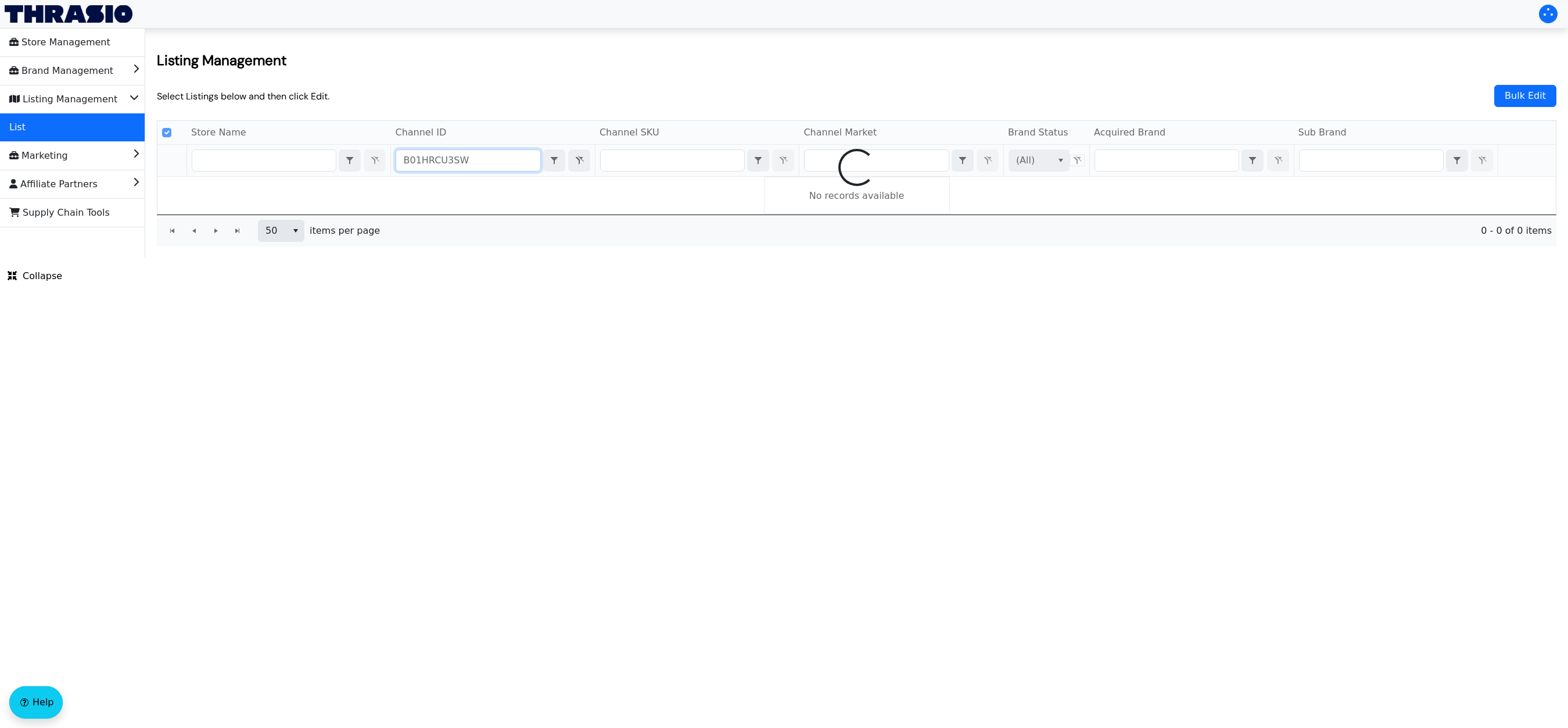
checkbox input "false"
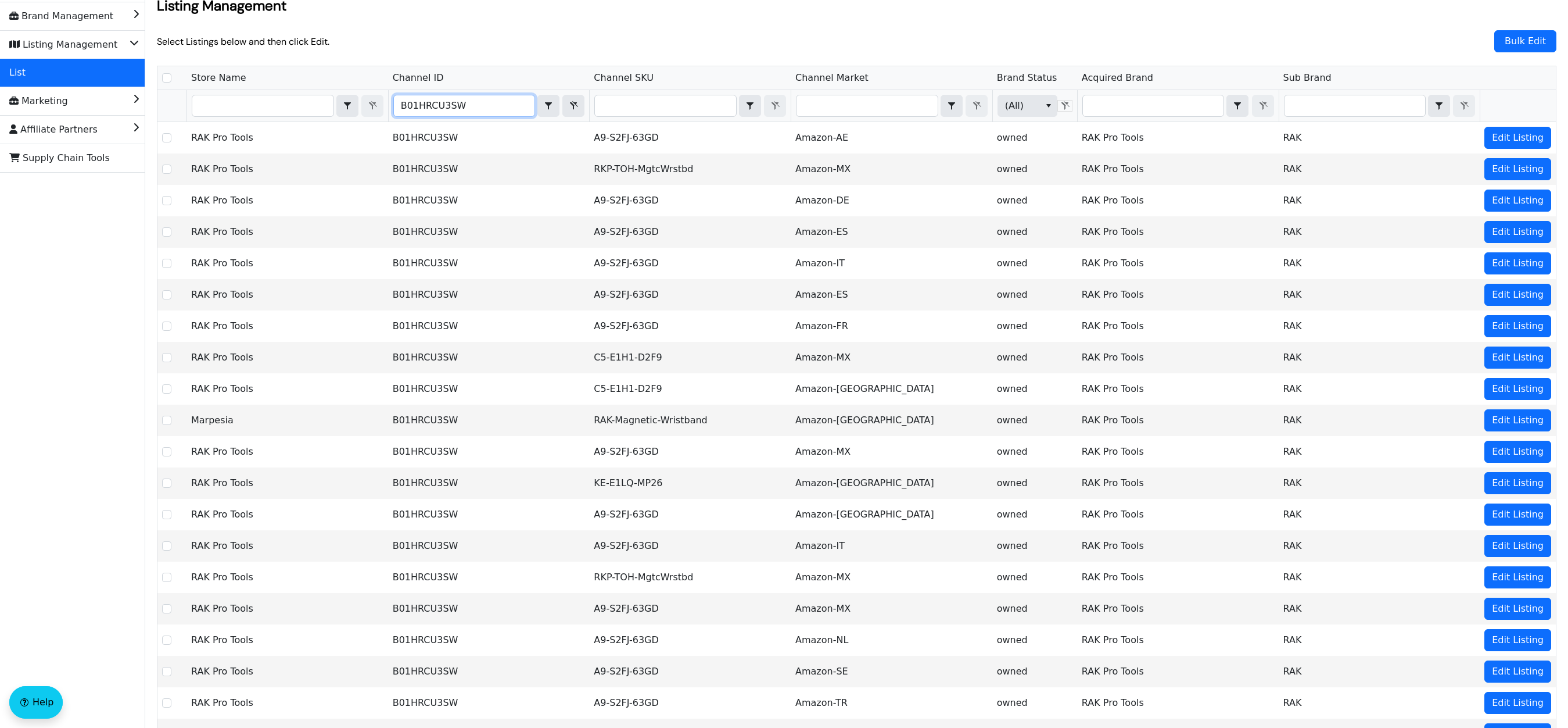
scroll to position [54, 0]
type input "B01HRCU3SW"
